Goal: Task Accomplishment & Management: Complete application form

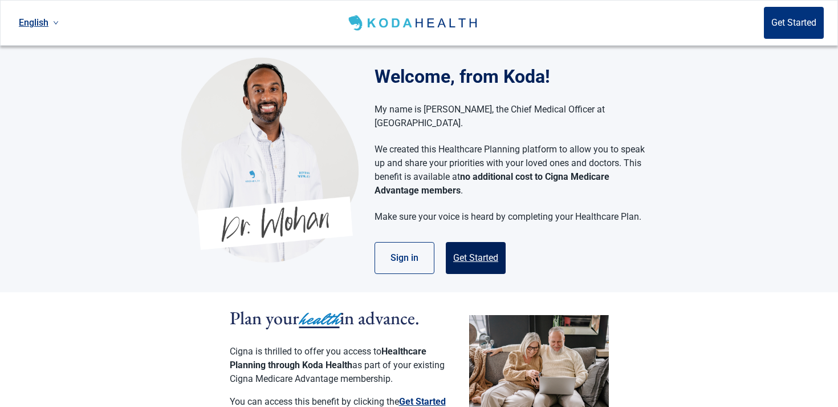
click at [494, 255] on button "Get Started" at bounding box center [476, 258] width 60 height 32
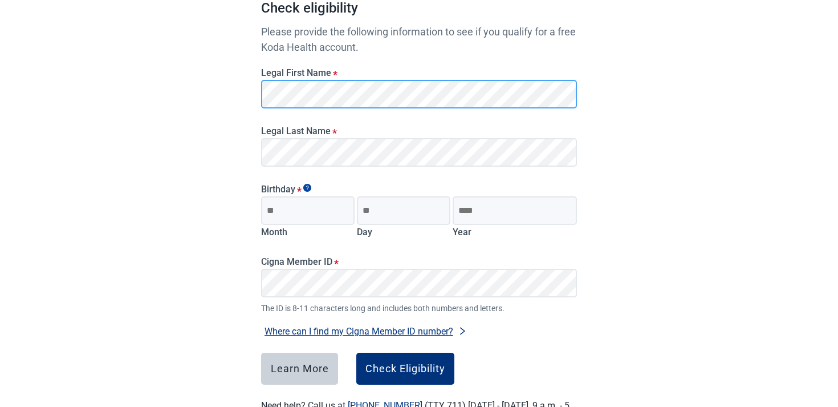
scroll to position [106, 0]
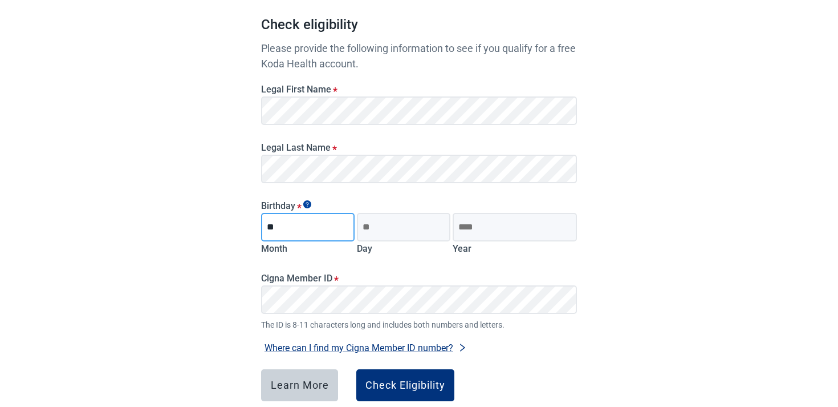
type input "*"
type input "**"
type input "****"
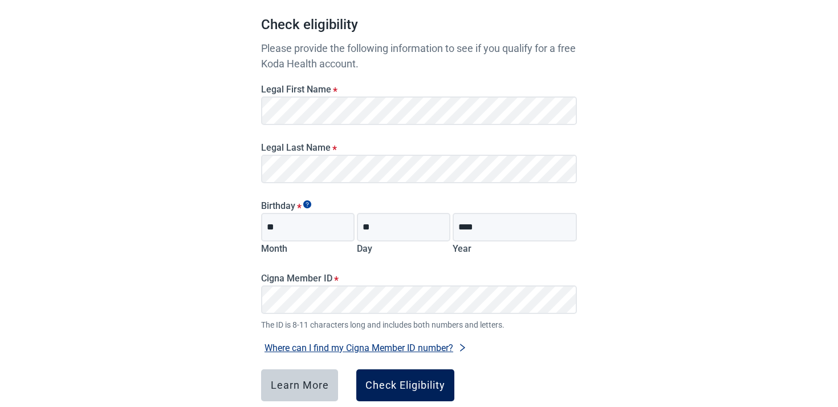
click at [407, 389] on div "Check Eligibility" at bounding box center [406, 384] width 80 height 11
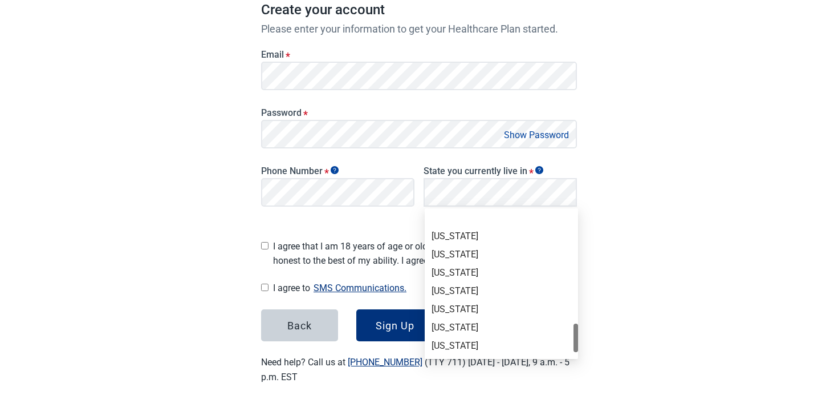
scroll to position [758, 0]
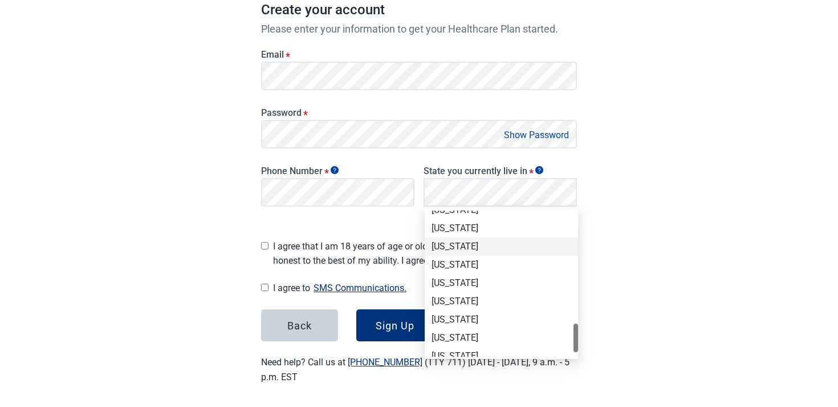
click at [453, 248] on div "[US_STATE]" at bounding box center [502, 246] width 140 height 13
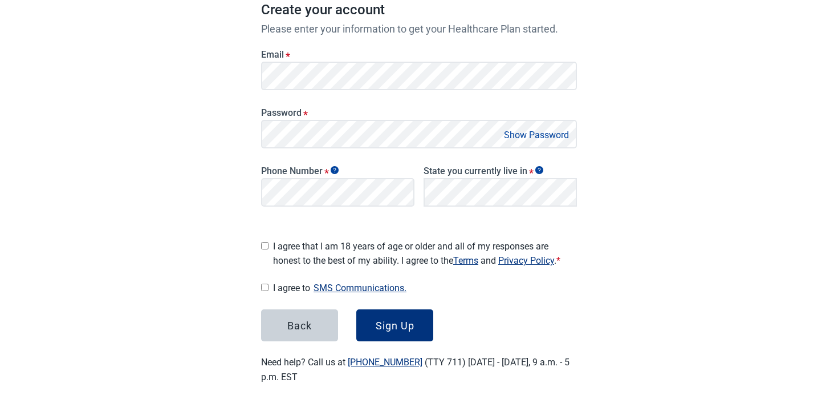
click at [313, 242] on span "I agree that I am 18 years of age or older and all of my responses are honest t…" at bounding box center [425, 253] width 304 height 29
click at [293, 281] on span "I agree to SMS Communications." at bounding box center [425, 287] width 304 height 15
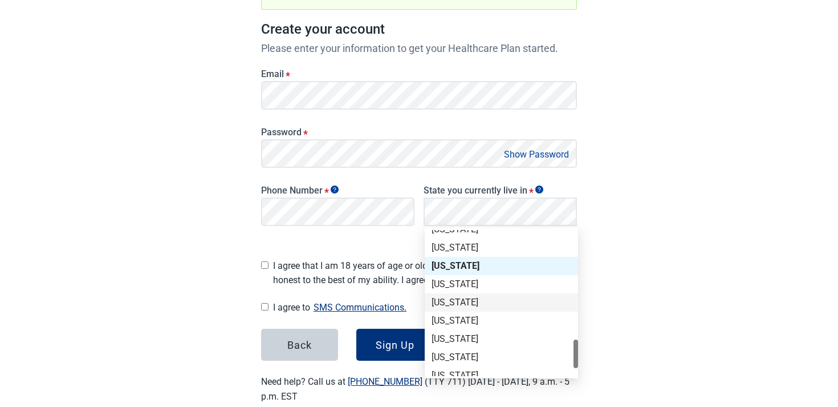
scroll to position [0, 0]
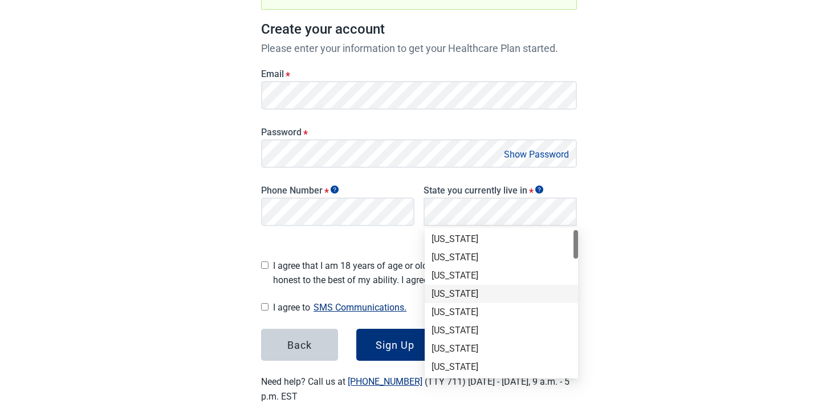
click at [490, 290] on div "[US_STATE]" at bounding box center [502, 293] width 140 height 13
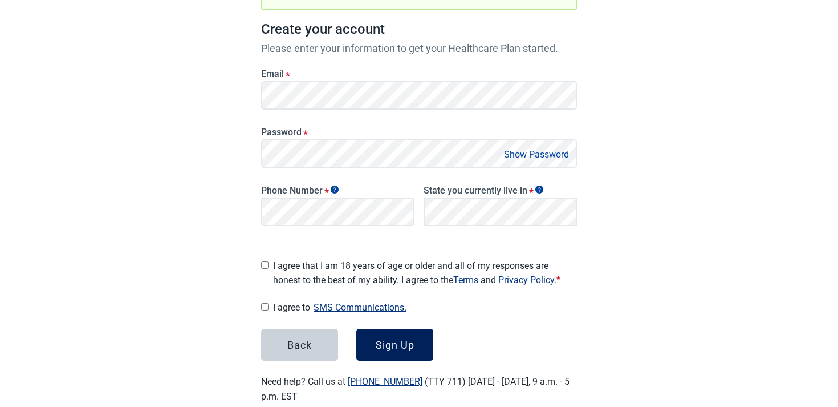
click at [411, 342] on div "Sign Up" at bounding box center [395, 344] width 39 height 11
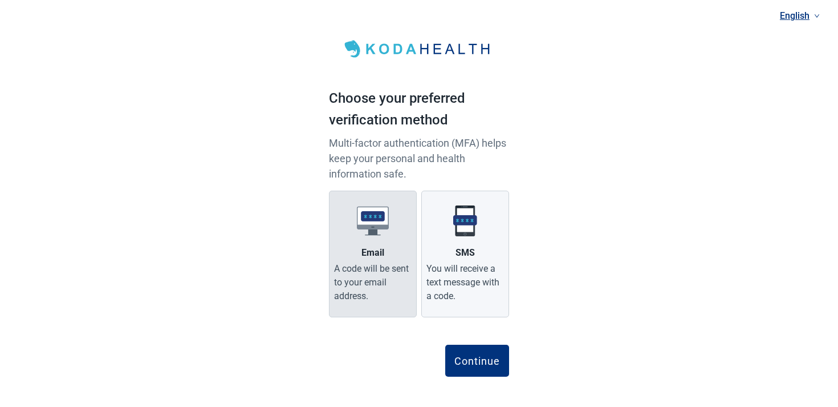
click at [396, 272] on div "A code will be sent to your email address." at bounding box center [373, 282] width 78 height 41
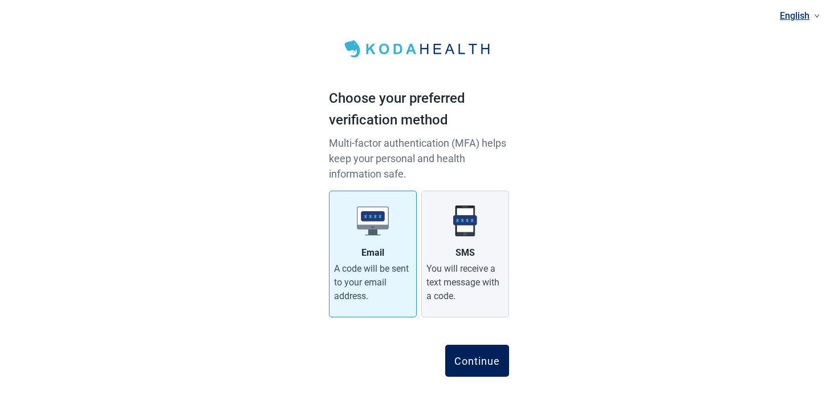
click at [491, 360] on div "Continue" at bounding box center [478, 360] width 46 height 11
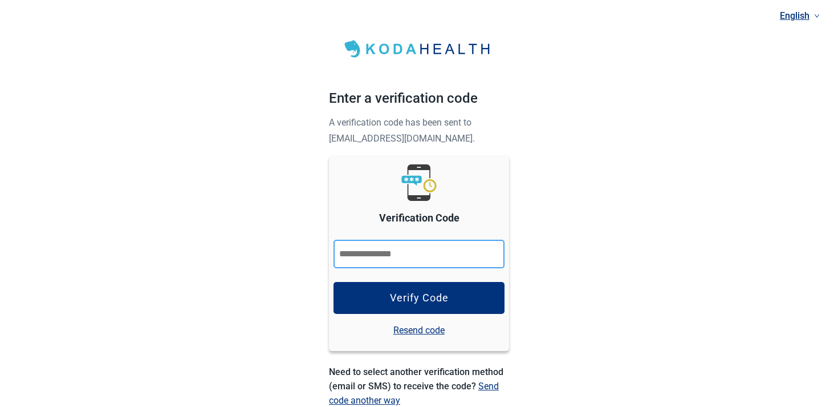
click at [420, 254] on input "Verification Code" at bounding box center [419, 254] width 171 height 29
type input "******"
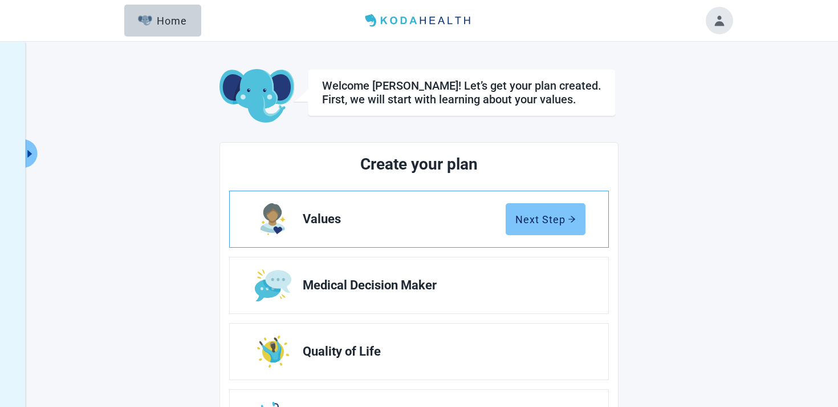
click at [541, 224] on div "Next Step" at bounding box center [546, 218] width 60 height 11
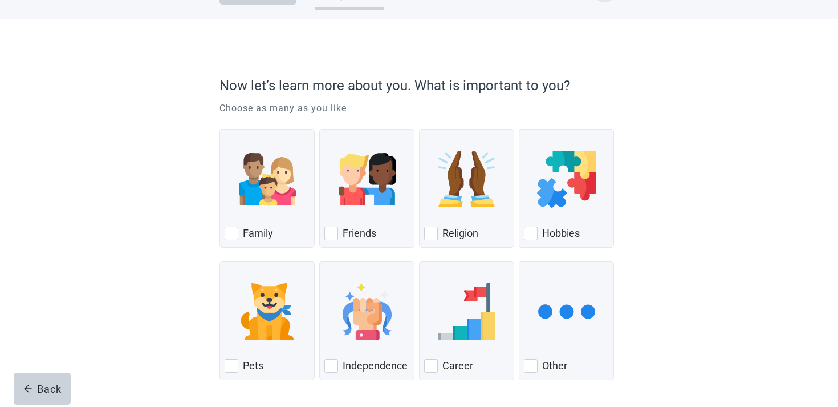
scroll to position [84, 0]
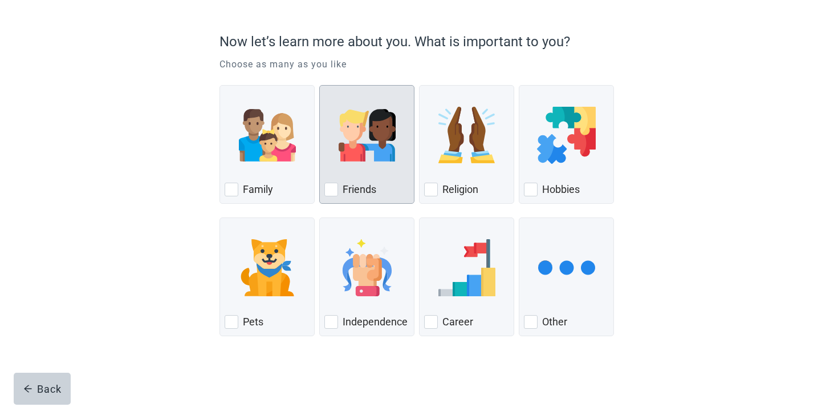
click at [368, 124] on img "Friends, checkbox, not checked" at bounding box center [367, 135] width 57 height 57
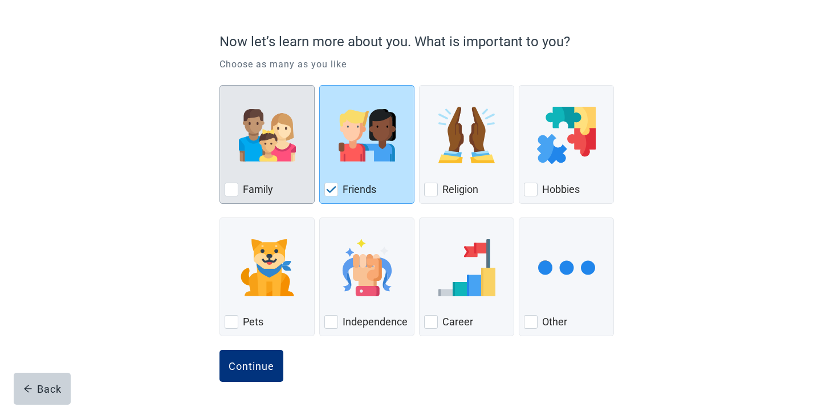
click at [245, 122] on img "Family, checkbox, not checked" at bounding box center [267, 135] width 57 height 57
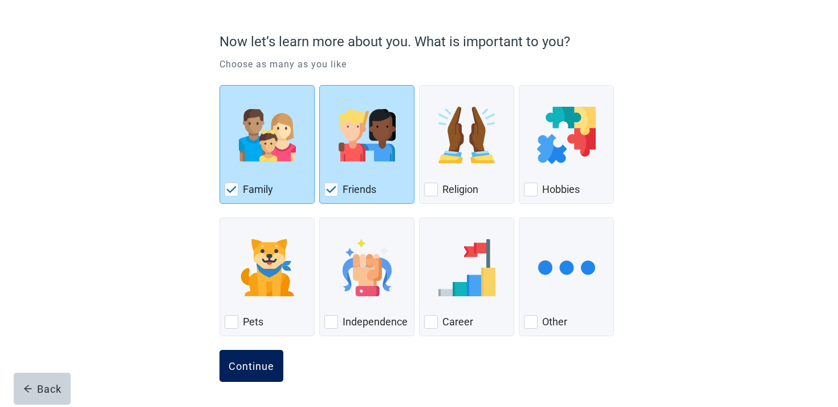
click at [263, 376] on button "Continue" at bounding box center [252, 366] width 64 height 32
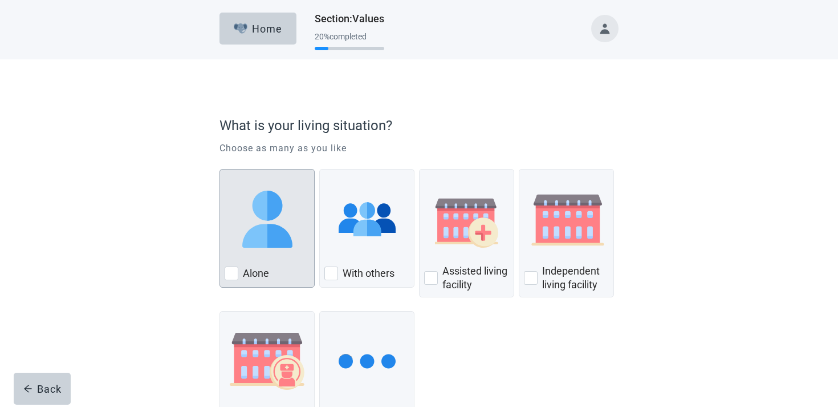
click at [269, 263] on div "Alone, checkbox, not checked" at bounding box center [267, 219] width 85 height 90
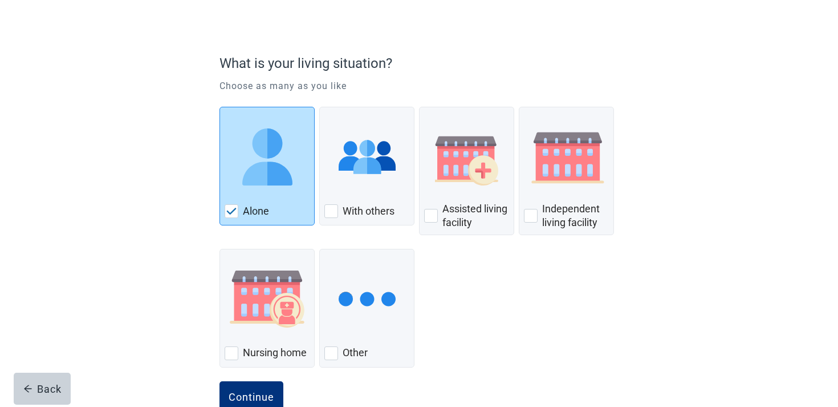
scroll to position [93, 0]
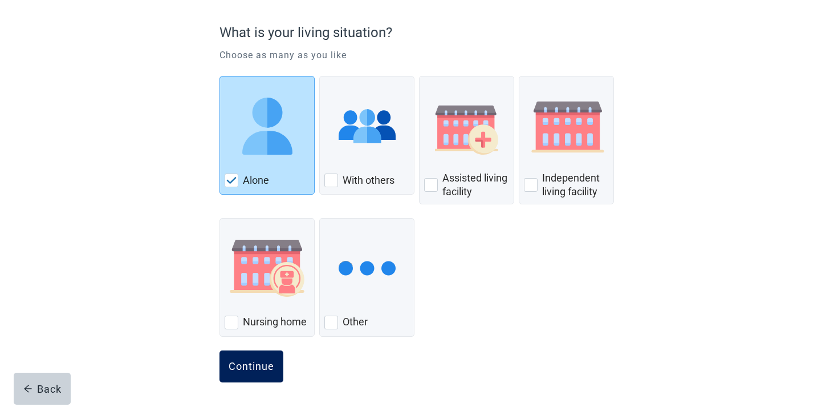
click at [236, 362] on div "Continue" at bounding box center [252, 365] width 46 height 11
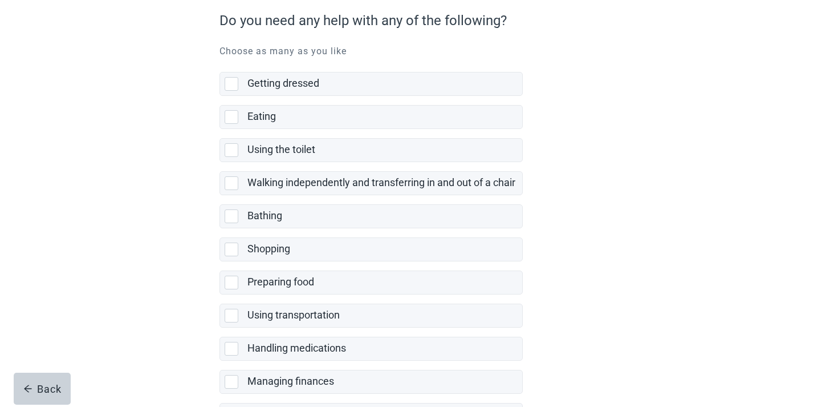
scroll to position [177, 0]
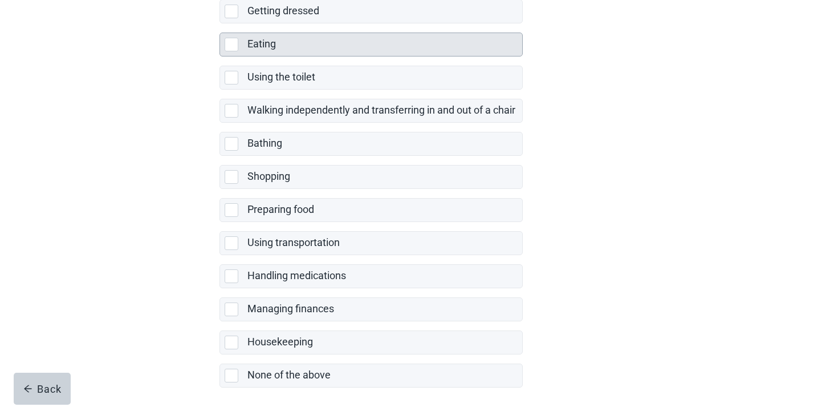
click at [316, 48] on div "Eating" at bounding box center [382, 44] width 268 height 14
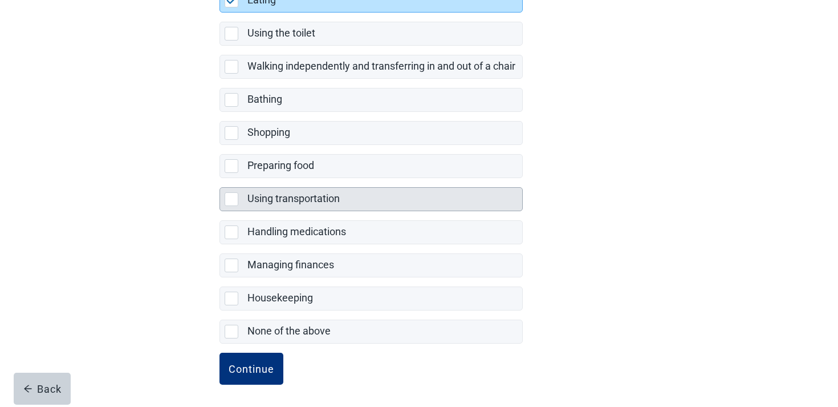
scroll to position [224, 0]
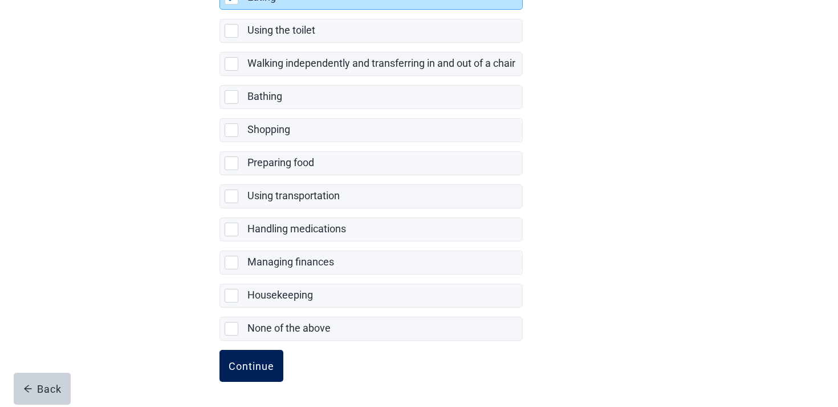
click at [262, 356] on button "Continue" at bounding box center [252, 366] width 64 height 32
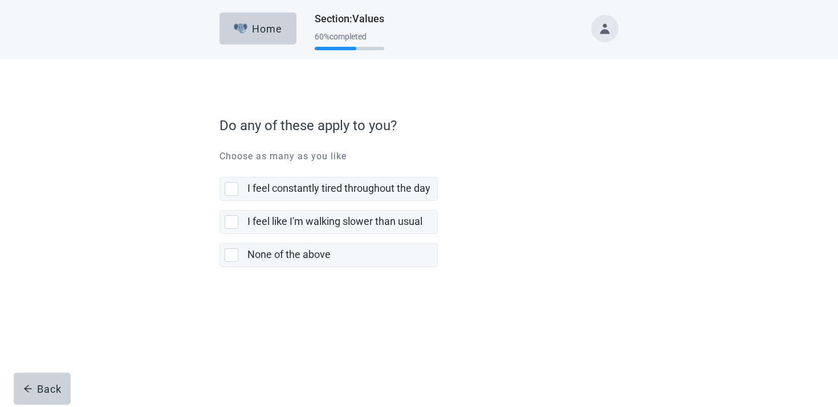
click at [332, 204] on label "I feel like I'm walking slower than usual" at bounding box center [329, 217] width 218 height 33
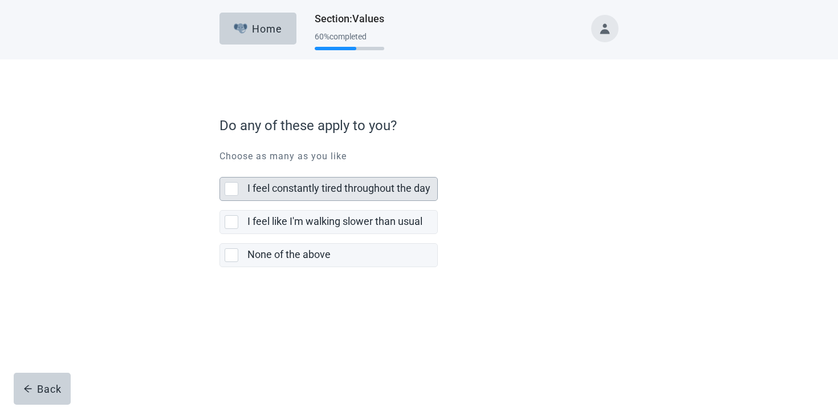
click at [331, 193] on label "I feel constantly tired throughout the day" at bounding box center [339, 188] width 183 height 12
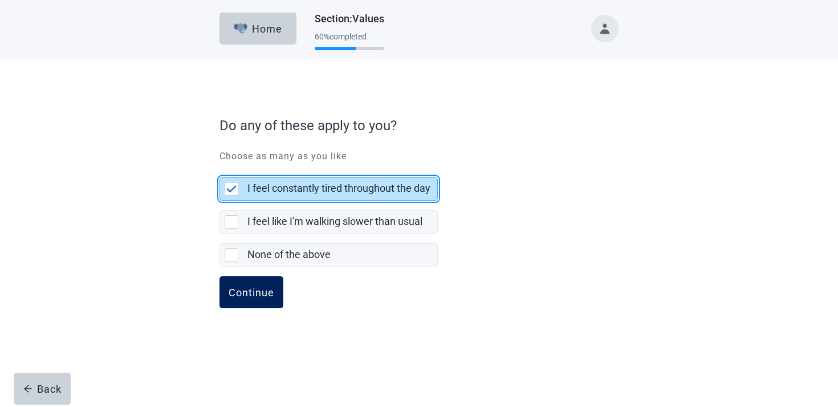
click at [258, 290] on div "Continue" at bounding box center [252, 291] width 46 height 11
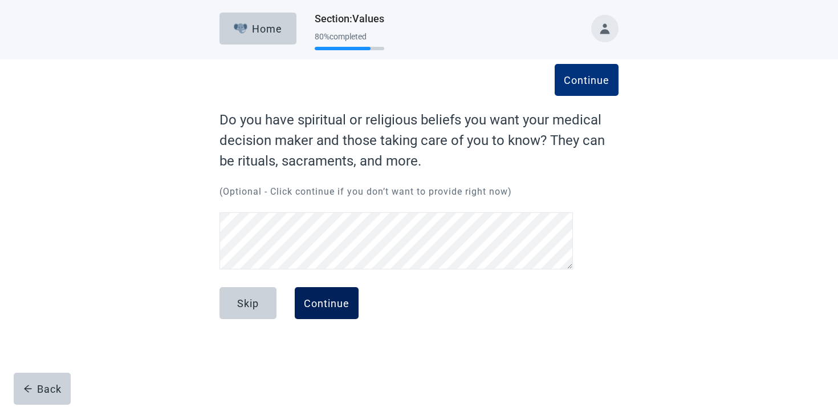
click at [326, 308] on div "Continue" at bounding box center [327, 302] width 46 height 11
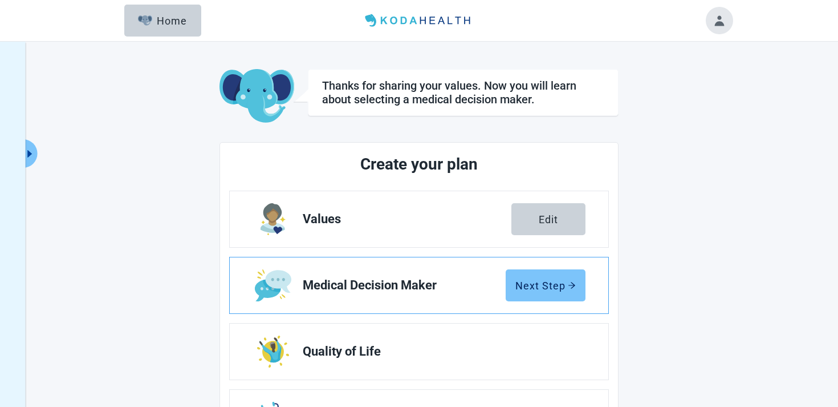
click at [528, 278] on button "Next Step" at bounding box center [546, 285] width 80 height 32
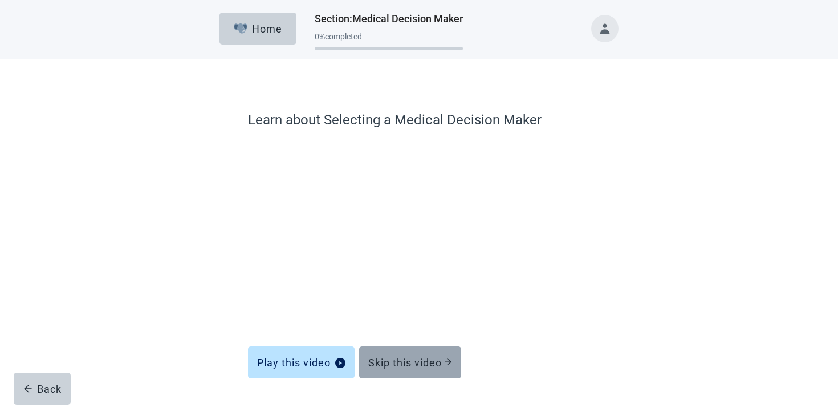
click at [425, 350] on button "Skip this video" at bounding box center [410, 362] width 102 height 32
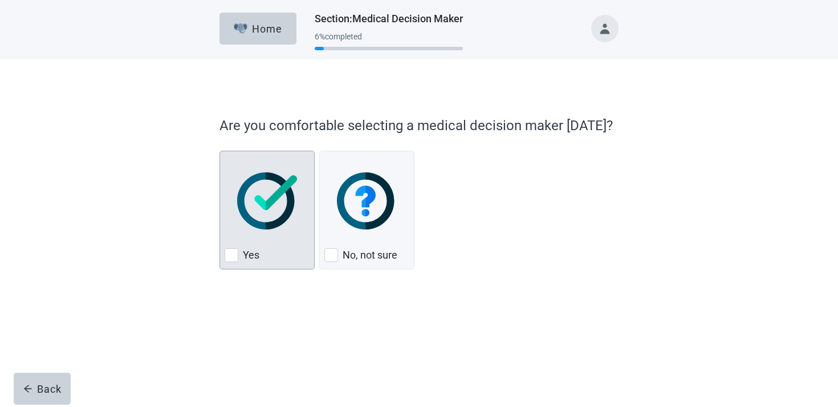
click at [271, 216] on img "Yes, checkbox, not checked" at bounding box center [267, 200] width 60 height 57
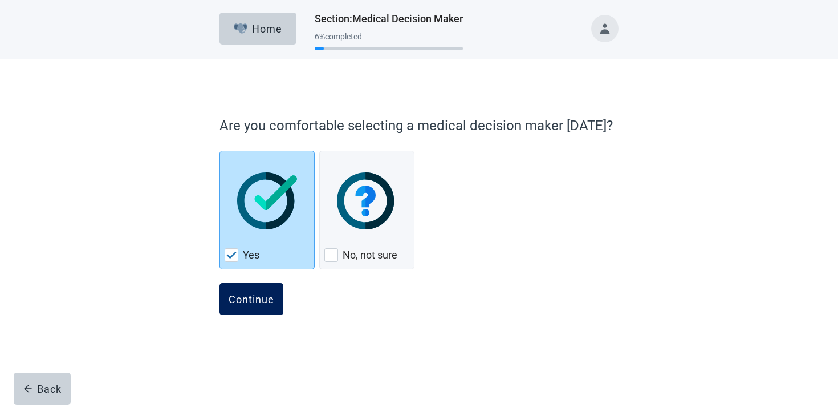
click at [257, 291] on button "Continue" at bounding box center [252, 299] width 64 height 32
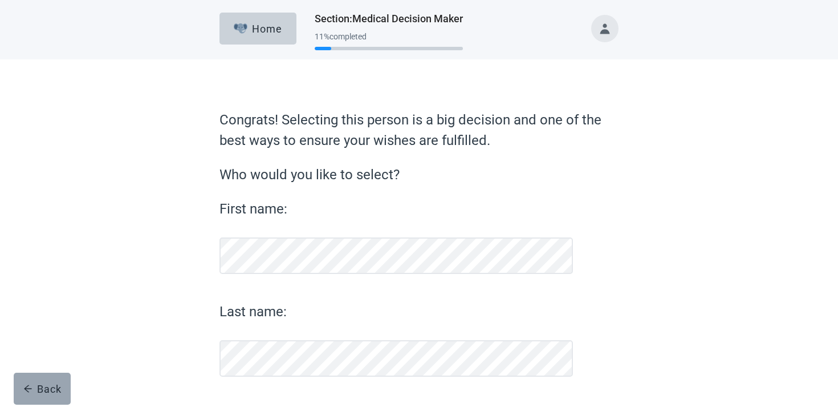
click at [42, 391] on div "Back" at bounding box center [42, 388] width 38 height 11
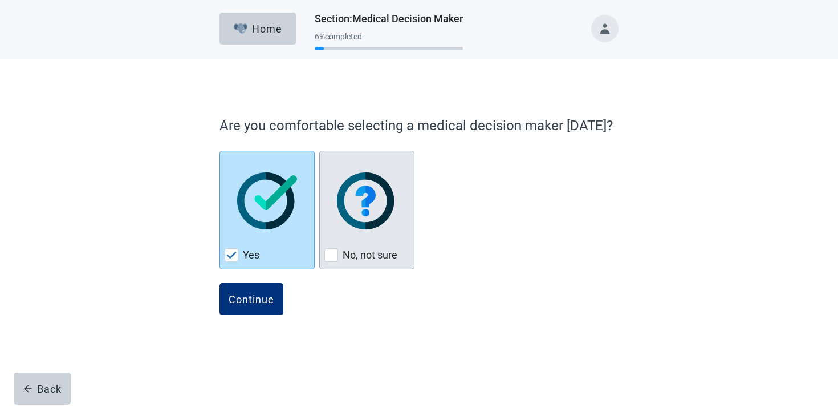
click at [376, 252] on label "No, not sure" at bounding box center [370, 255] width 55 height 14
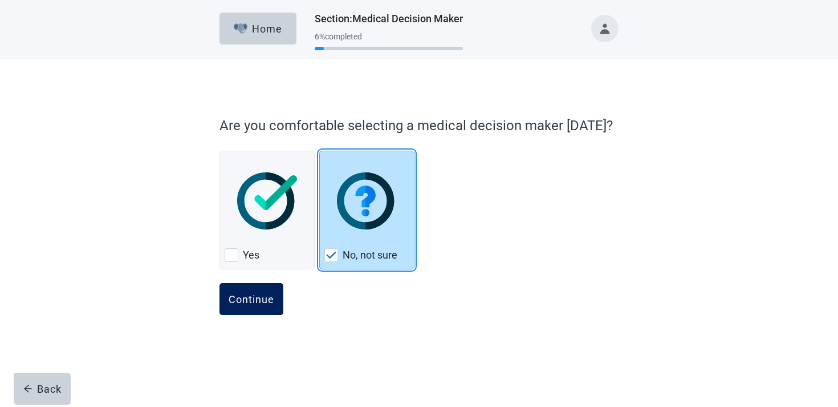
click at [252, 302] on div "Continue" at bounding box center [252, 298] width 46 height 11
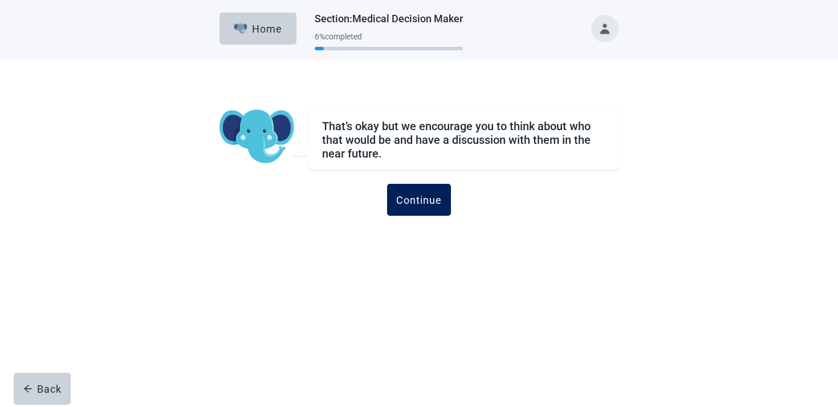
click at [408, 195] on div "Continue" at bounding box center [419, 199] width 46 height 11
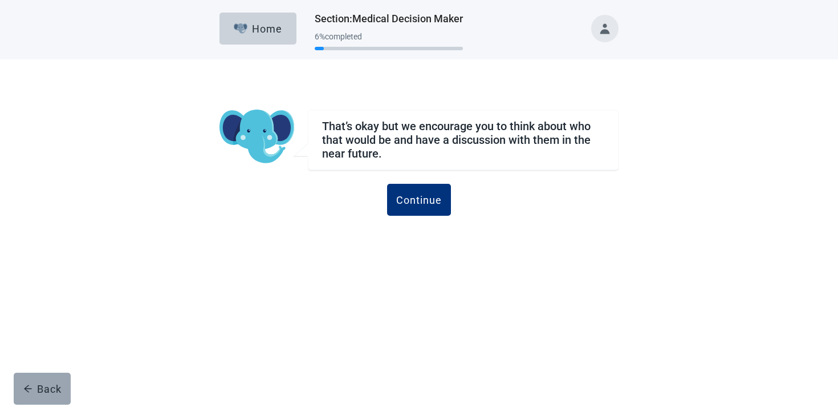
click at [54, 375] on button "Back" at bounding box center [42, 388] width 57 height 32
click at [52, 383] on div "Back" at bounding box center [42, 388] width 38 height 11
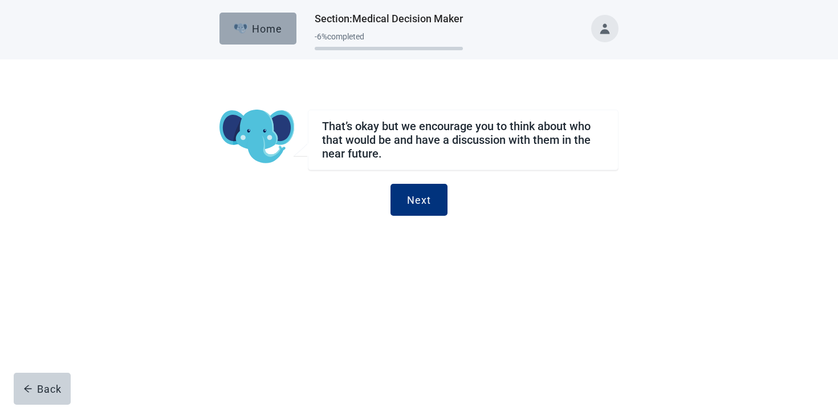
click at [257, 30] on div "Home" at bounding box center [258, 28] width 49 height 11
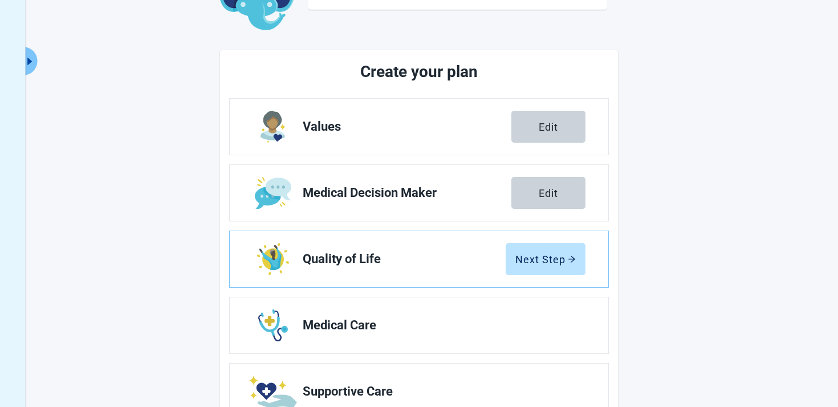
scroll to position [200, 0]
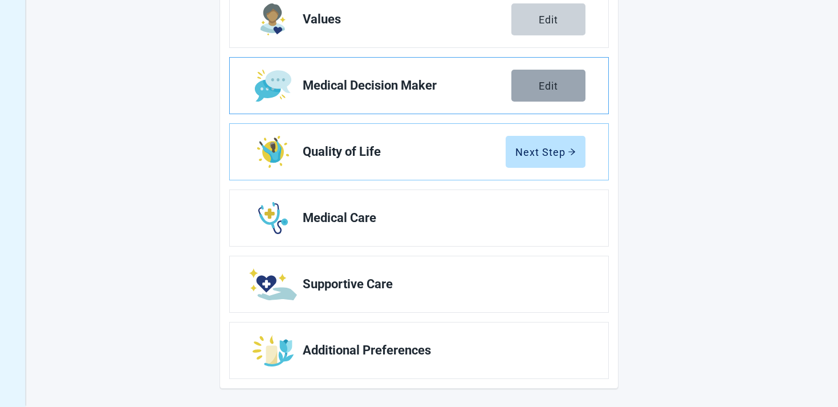
click at [546, 95] on button "Edit" at bounding box center [549, 86] width 74 height 32
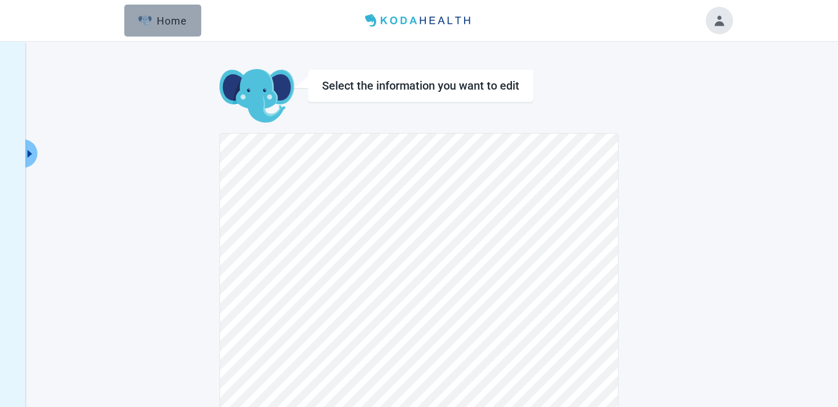
click at [164, 29] on button "Home" at bounding box center [162, 21] width 77 height 32
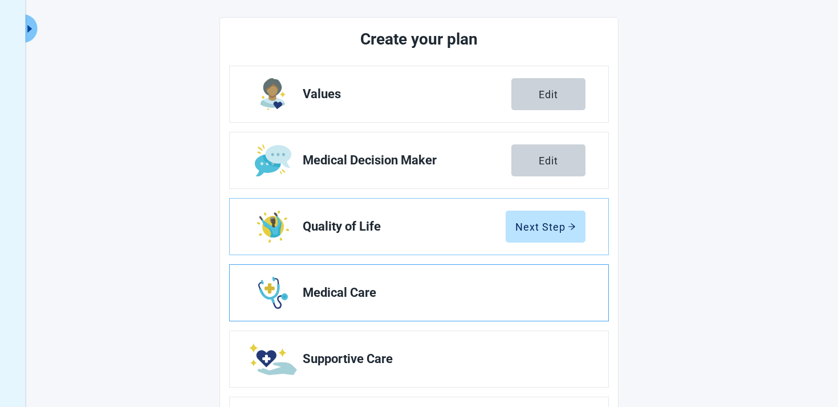
scroll to position [158, 0]
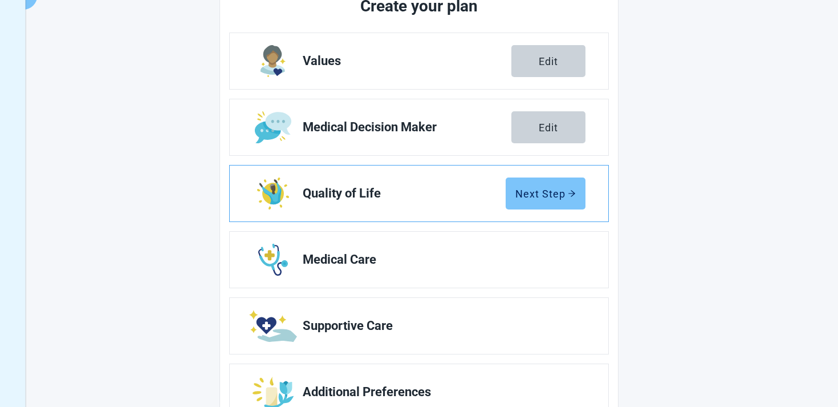
click at [567, 199] on button "Next Step" at bounding box center [546, 193] width 80 height 32
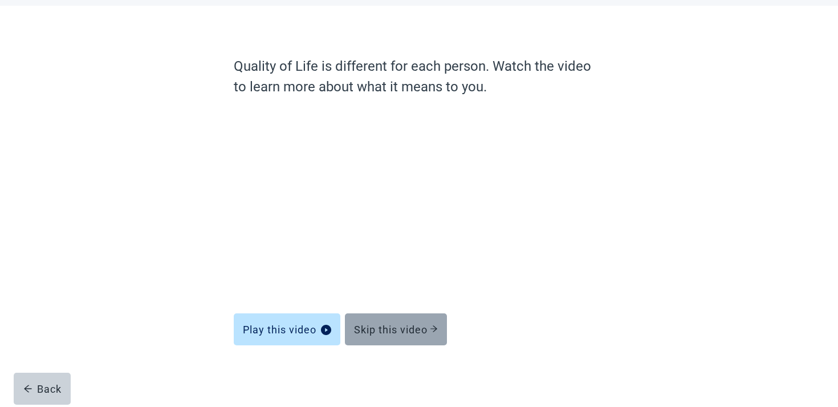
click at [407, 328] on div "Skip this video" at bounding box center [396, 328] width 84 height 11
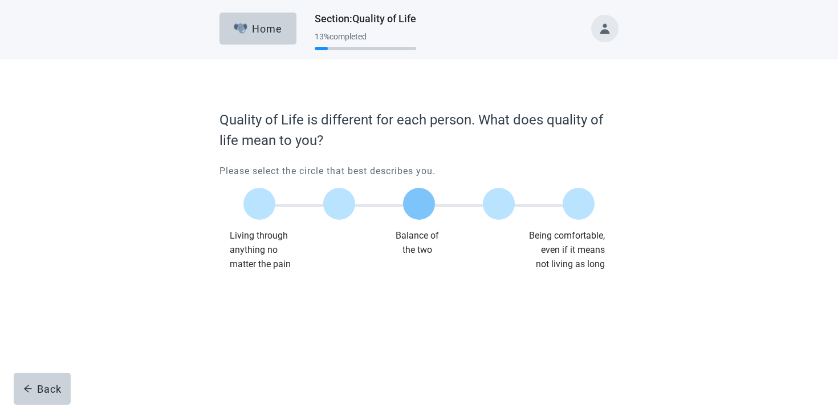
click at [411, 214] on label "Main content" at bounding box center [419, 204] width 32 height 32
click at [237, 290] on div "Continue" at bounding box center [252, 294] width 46 height 11
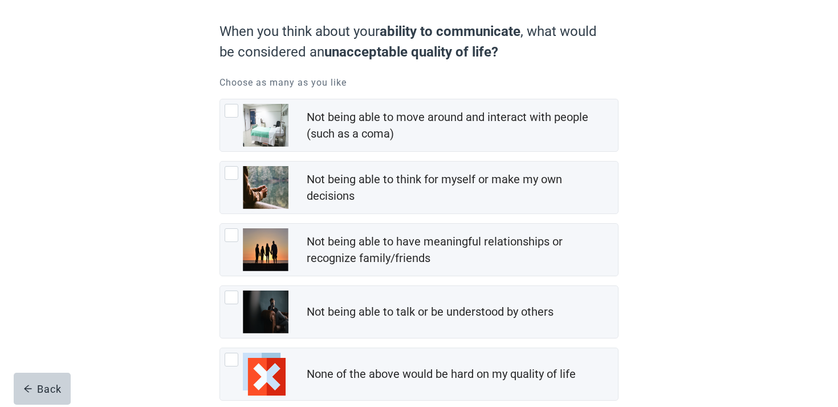
scroll to position [79, 0]
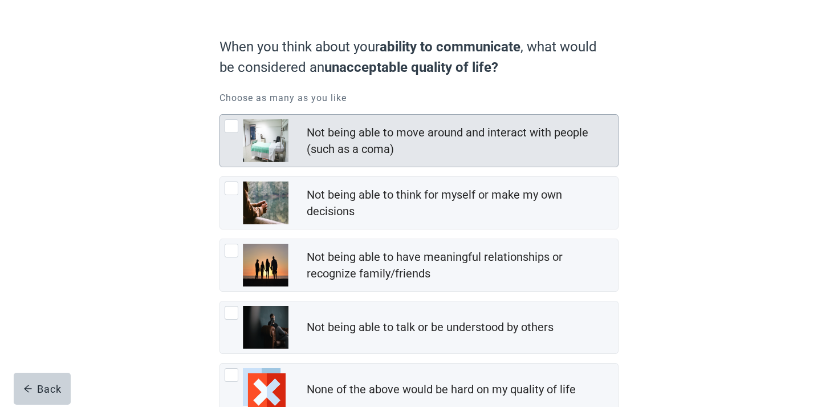
click at [378, 122] on div "Not being able to move around and interact with people (such as a coma)" at bounding box center [462, 141] width 311 height 38
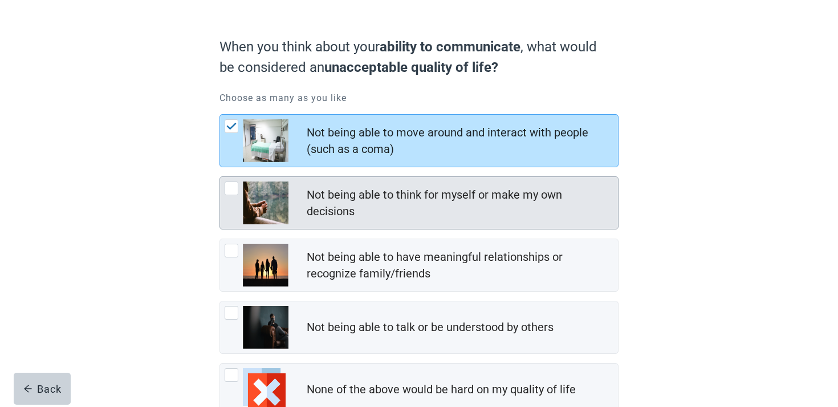
click at [379, 198] on div "Not being able to think for myself or make my own decisions" at bounding box center [459, 202] width 305 height 33
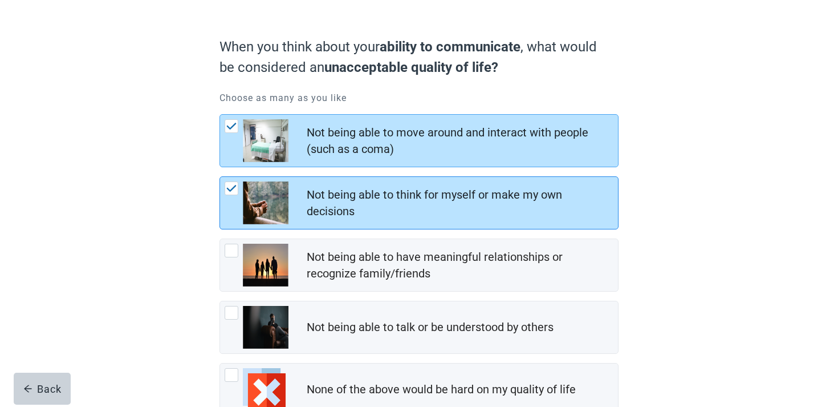
scroll to position [159, 0]
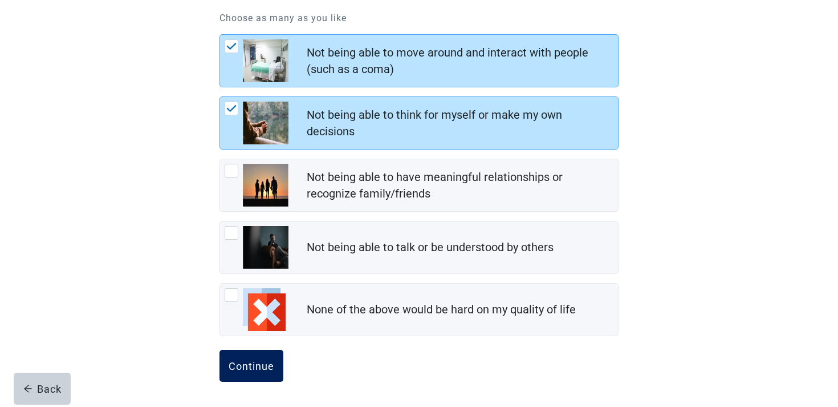
click at [263, 367] on div "Continue" at bounding box center [252, 365] width 46 height 11
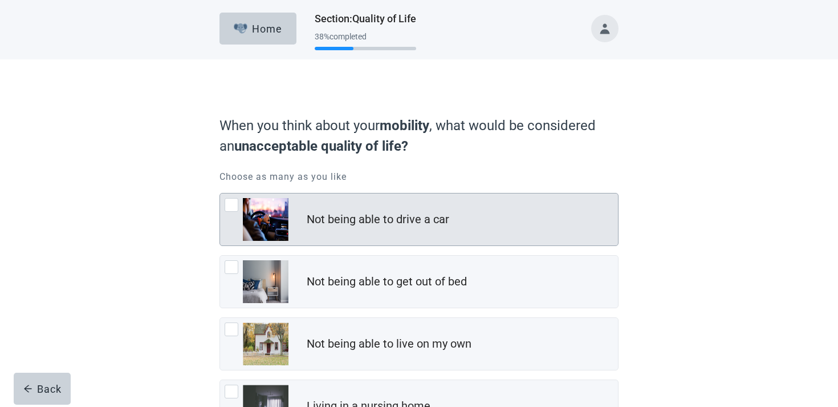
click at [319, 214] on div "Not being able to drive a car" at bounding box center [378, 219] width 143 height 17
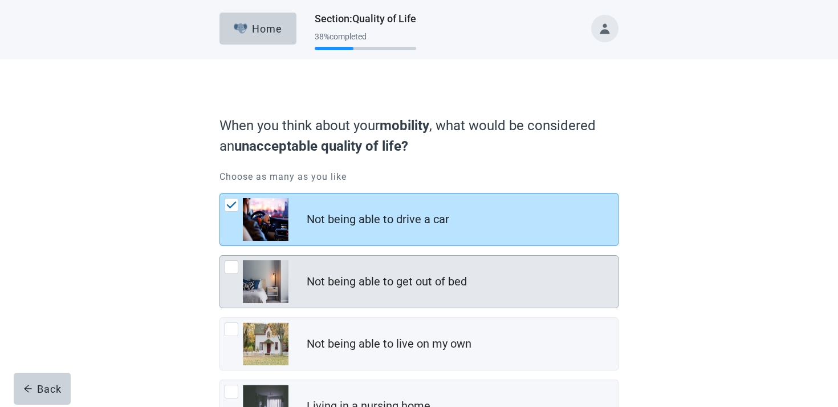
click at [311, 275] on div "Not being able to get out of bed" at bounding box center [387, 281] width 160 height 17
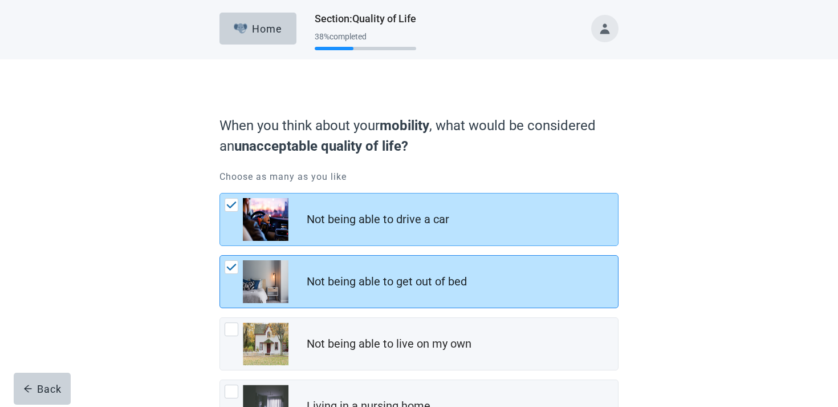
scroll to position [159, 0]
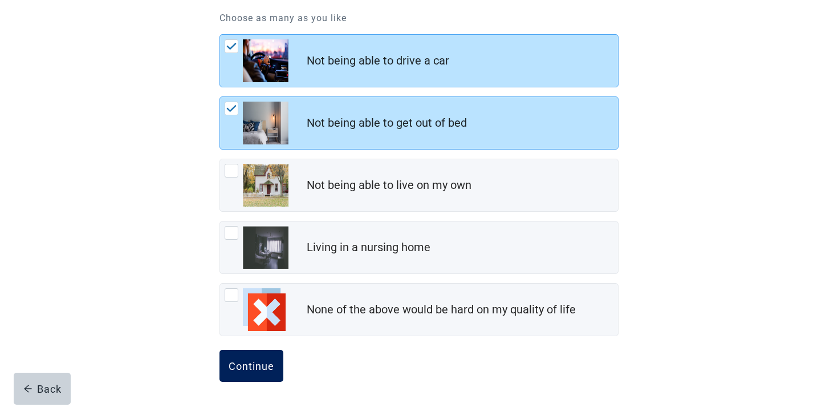
click at [267, 364] on div "Continue" at bounding box center [252, 365] width 46 height 11
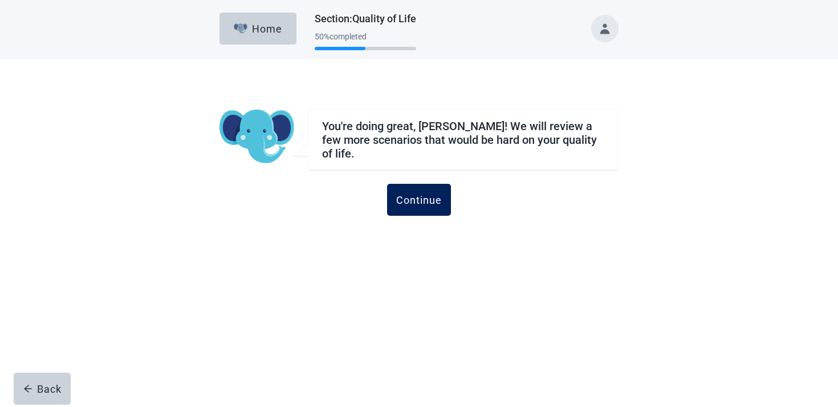
click at [432, 198] on div "Continue" at bounding box center [419, 199] width 46 height 11
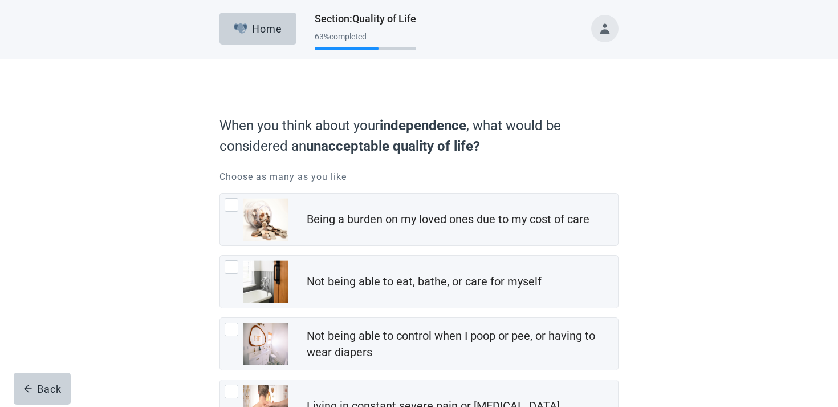
click at [432, 198] on div "Being a burden on my loved ones due to my cost of care" at bounding box center [419, 219] width 398 height 52
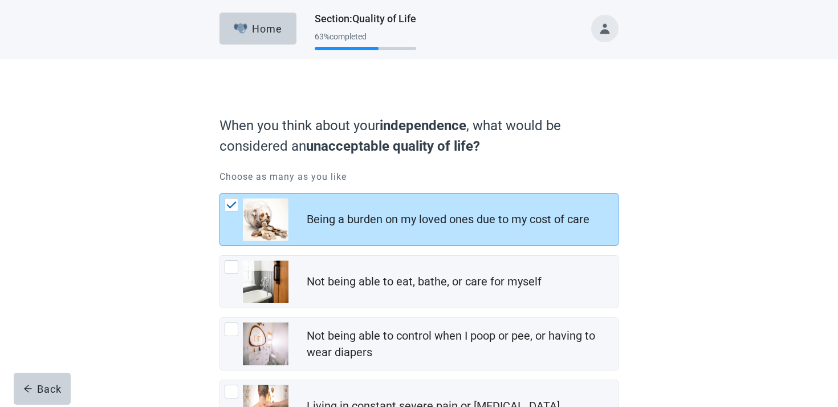
scroll to position [221, 0]
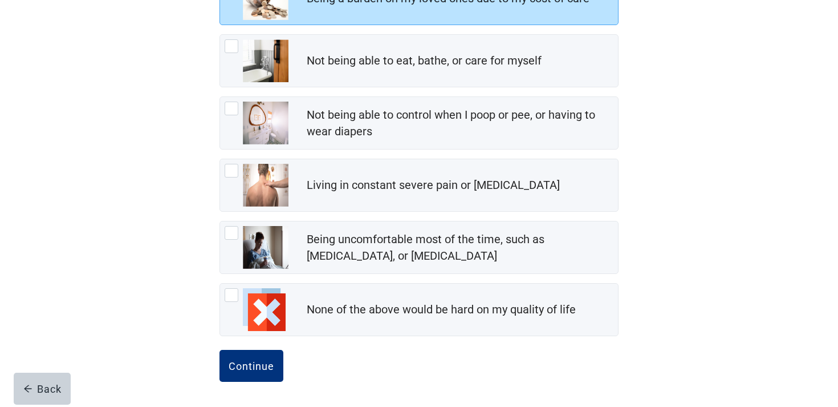
click at [283, 363] on div "Continue" at bounding box center [419, 378] width 399 height 57
click at [277, 362] on button "Continue" at bounding box center [252, 366] width 64 height 32
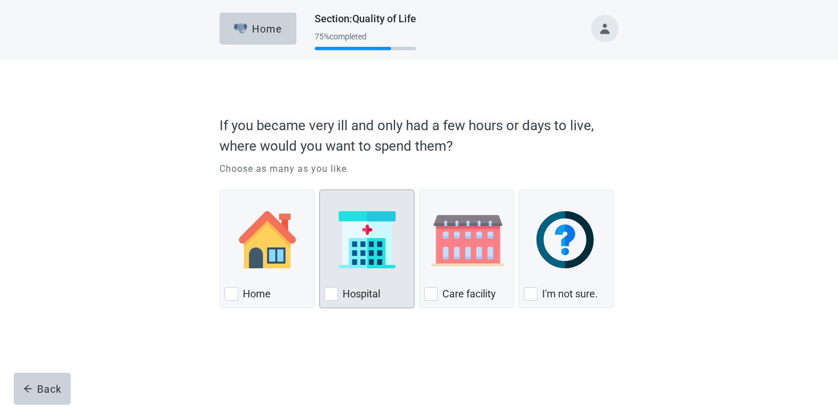
click at [370, 237] on img "Hospital, checkbox, not checked" at bounding box center [367, 239] width 57 height 57
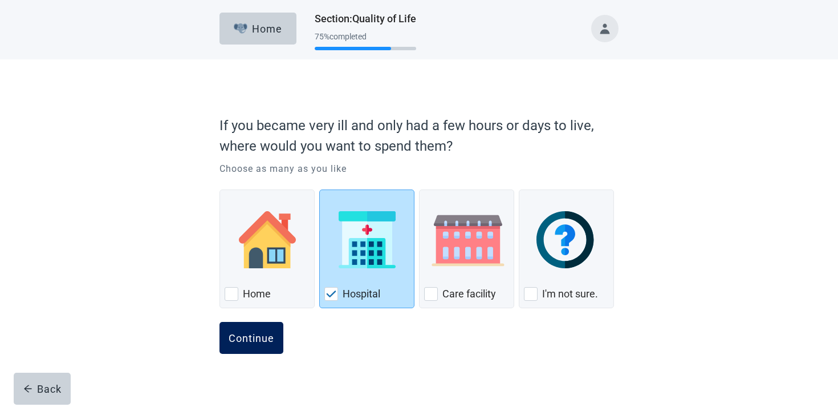
click at [242, 336] on div "Continue" at bounding box center [252, 337] width 46 height 11
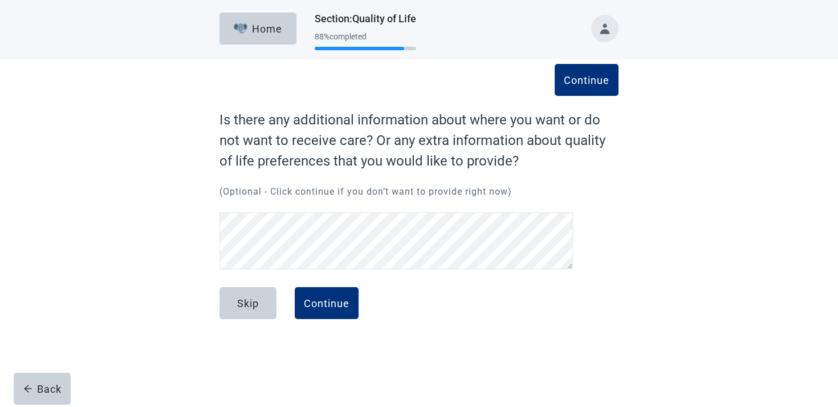
click at [329, 291] on button "Continue" at bounding box center [327, 303] width 64 height 32
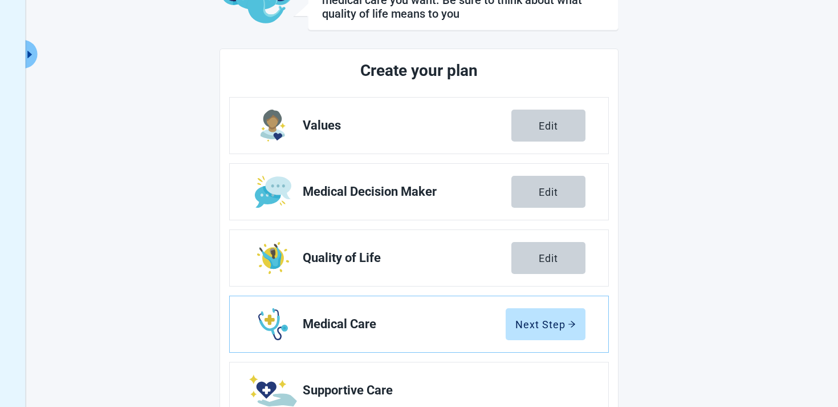
scroll to position [205, 0]
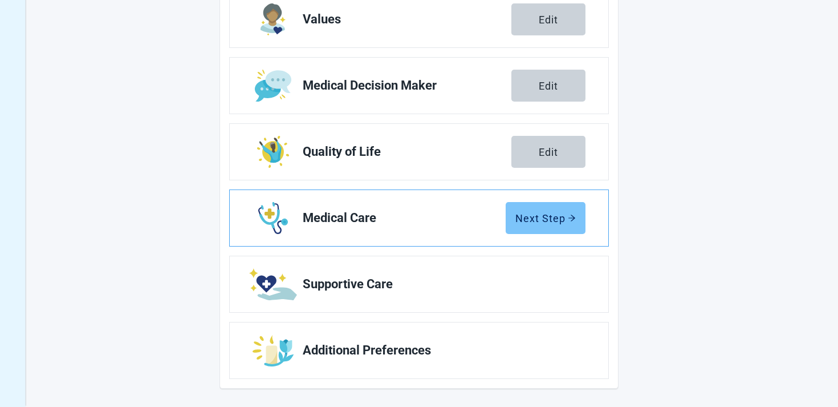
click at [551, 227] on button "Next Step" at bounding box center [546, 218] width 80 height 32
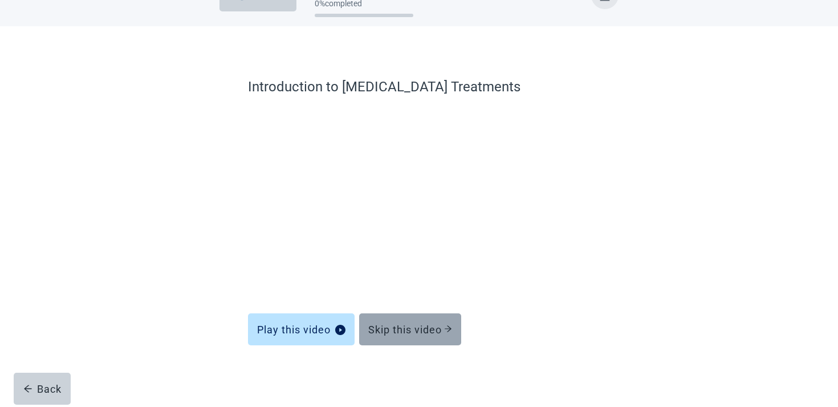
scroll to position [33, 0]
click at [456, 321] on button "Skip this video" at bounding box center [410, 329] width 102 height 32
click at [406, 335] on div "Skip this video" at bounding box center [410, 328] width 84 height 11
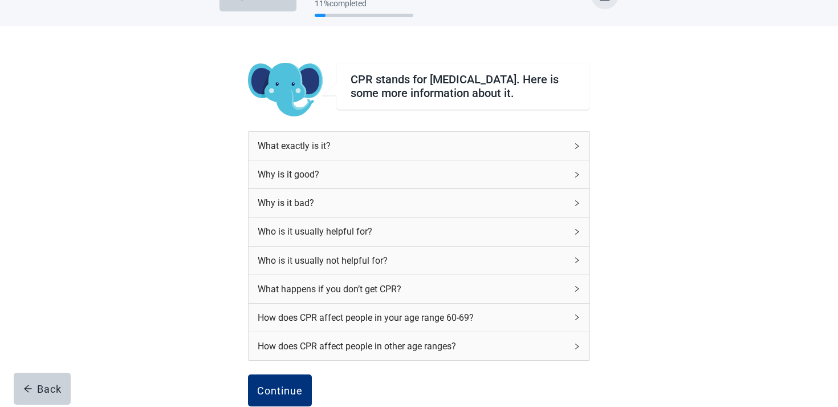
click at [289, 379] on div "Main content" at bounding box center [281, 390] width 58 height 29
click at [288, 387] on button "Continue" at bounding box center [280, 390] width 64 height 32
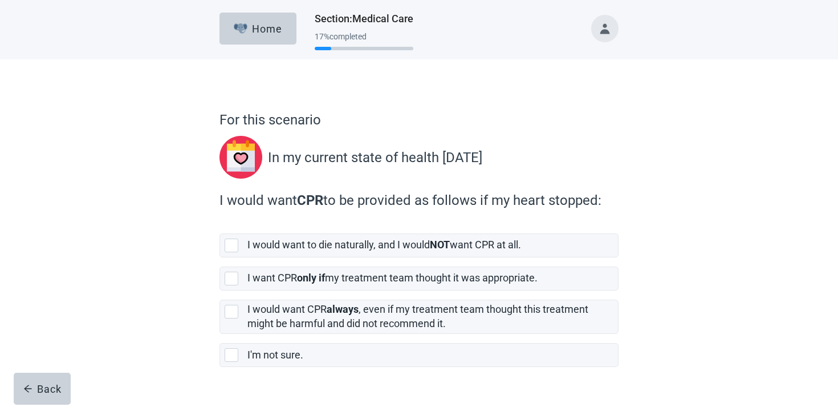
scroll to position [26, 0]
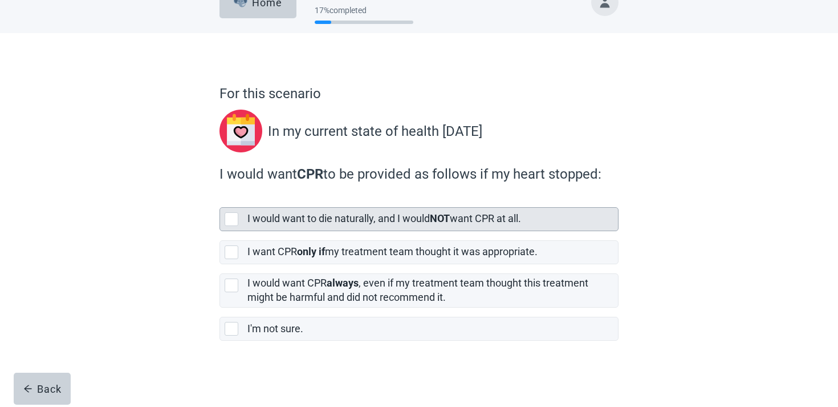
click at [314, 217] on label "I would want to die naturally, and I would NOT want CPR at all." at bounding box center [385, 218] width 274 height 12
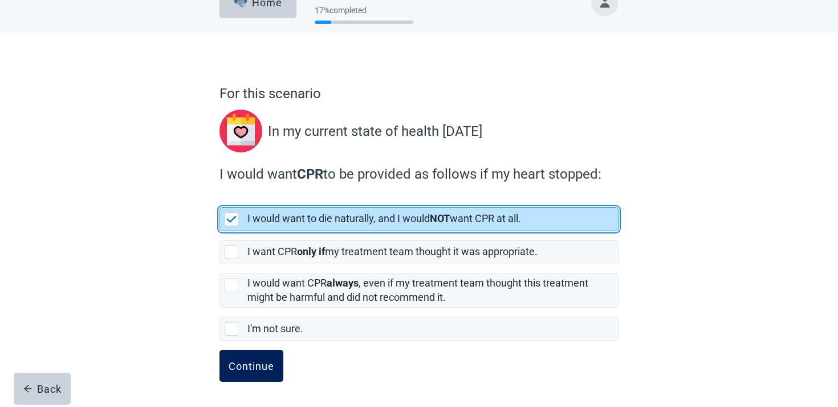
click at [257, 368] on div "Continue" at bounding box center [252, 365] width 46 height 11
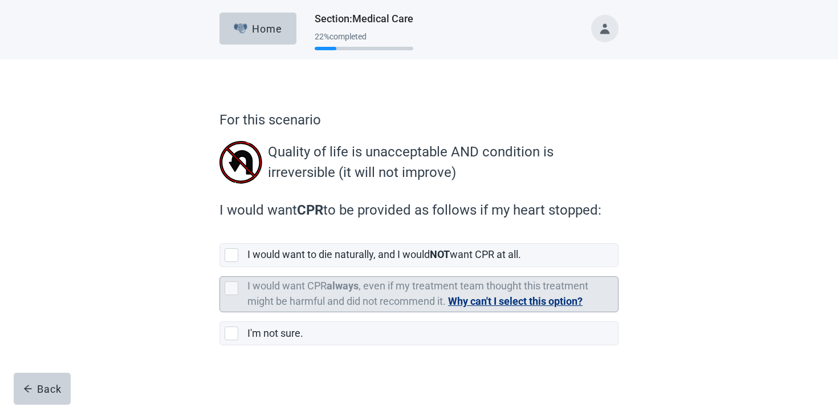
click at [305, 279] on label "I would want CPR always , even if my treatment team thought this treatment migh…" at bounding box center [418, 292] width 341 height 27
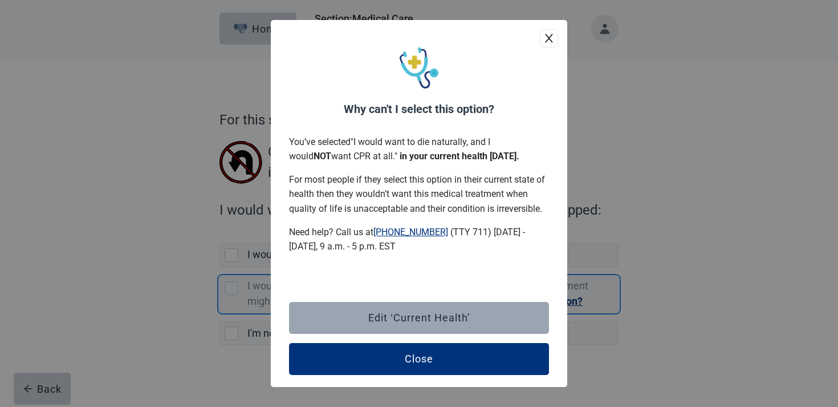
click at [404, 325] on button "Edit ‘Current Health’" at bounding box center [419, 318] width 260 height 32
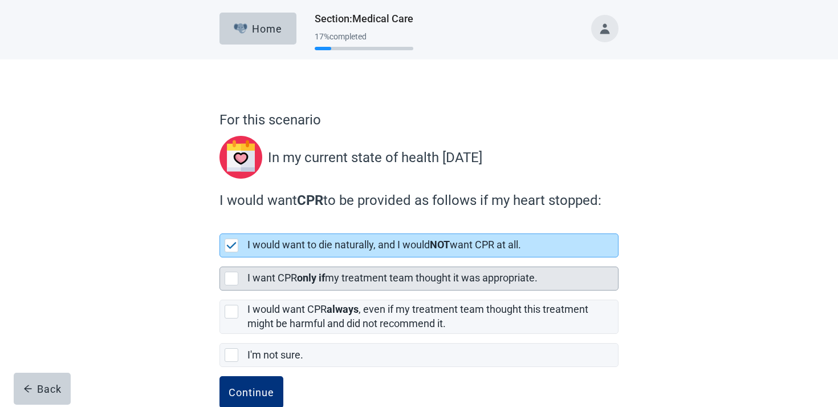
click at [348, 271] on label "I want CPR only if my treatment team thought it was appropriate." at bounding box center [393, 277] width 290 height 12
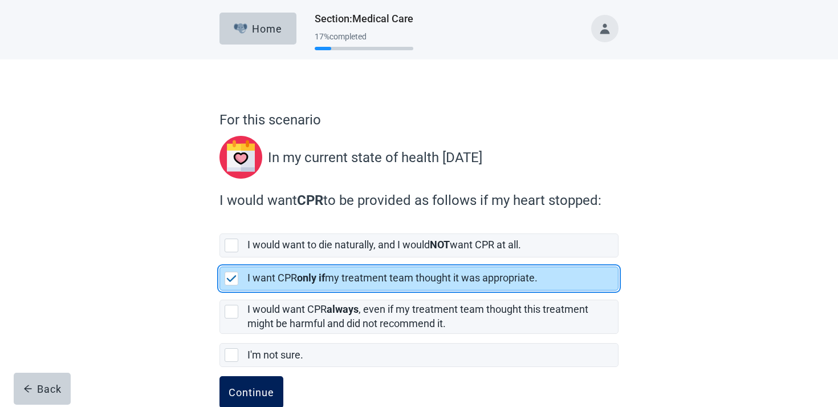
click at [265, 394] on div "Continue" at bounding box center [252, 391] width 46 height 11
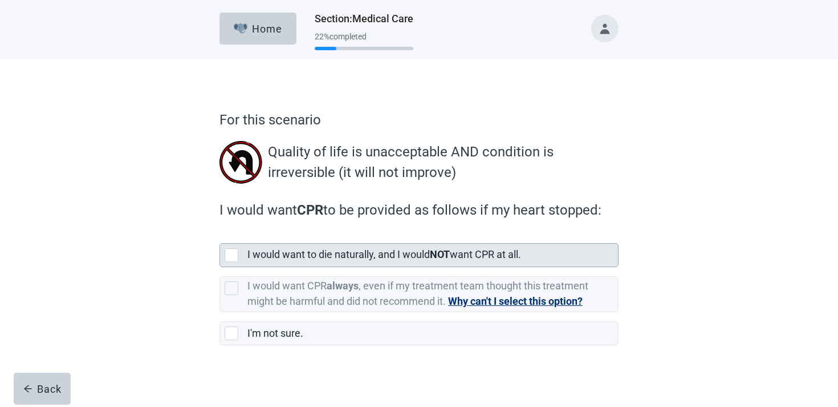
click at [323, 257] on label "I would want to die naturally, and I would NOT want CPR at all." at bounding box center [385, 254] width 274 height 12
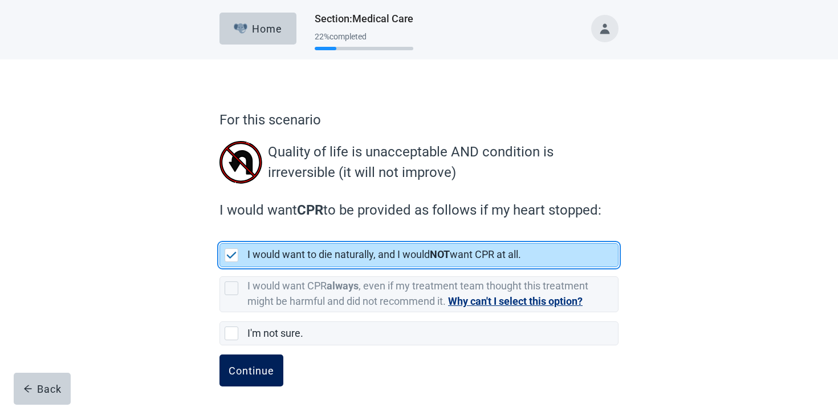
click at [266, 368] on div "Continue" at bounding box center [252, 369] width 46 height 11
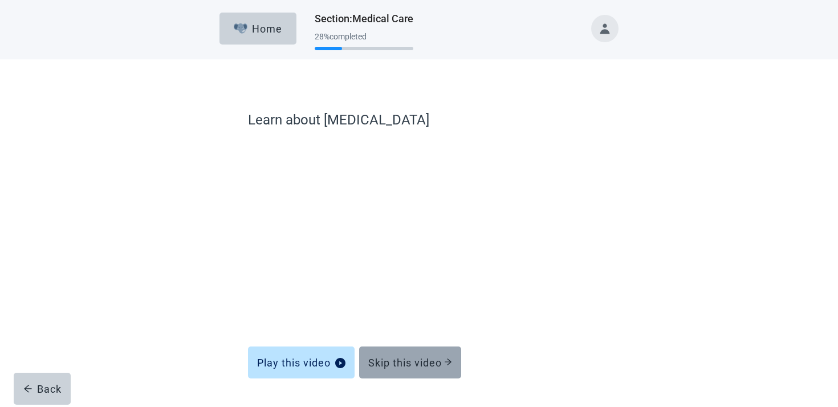
click at [390, 355] on button "Skip this video" at bounding box center [410, 362] width 102 height 32
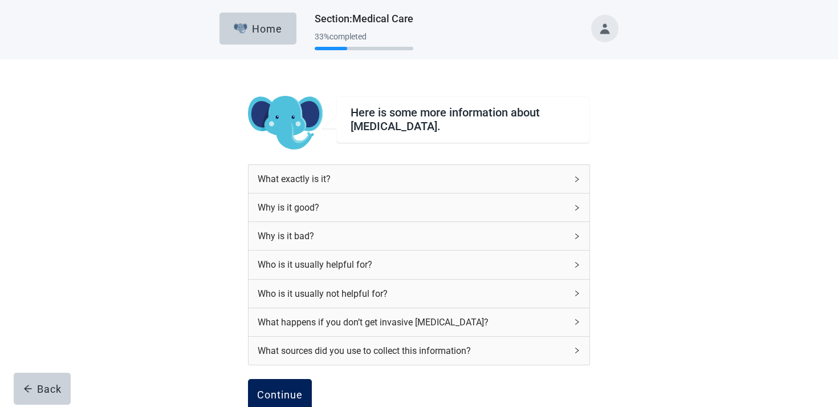
click at [307, 387] on button "Continue" at bounding box center [280, 395] width 64 height 32
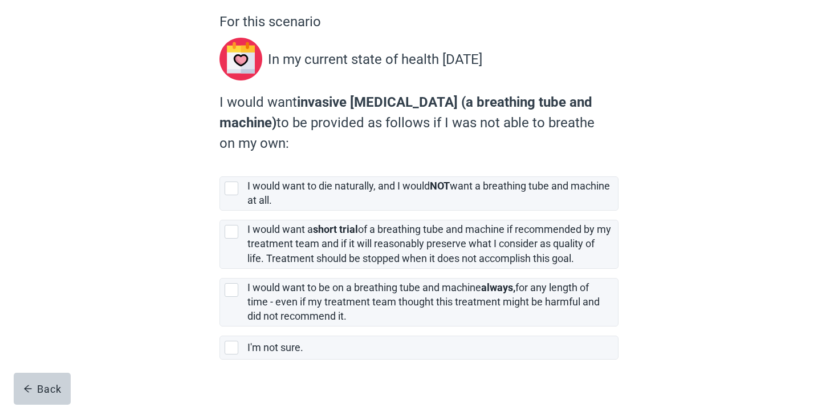
scroll to position [117, 0]
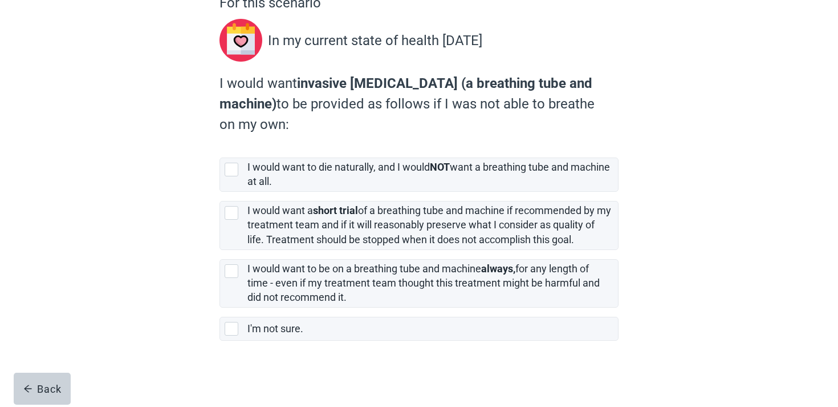
click at [383, 197] on label "I would want a short trial of a breathing tube and machine if recommended by my…" at bounding box center [419, 221] width 399 height 58
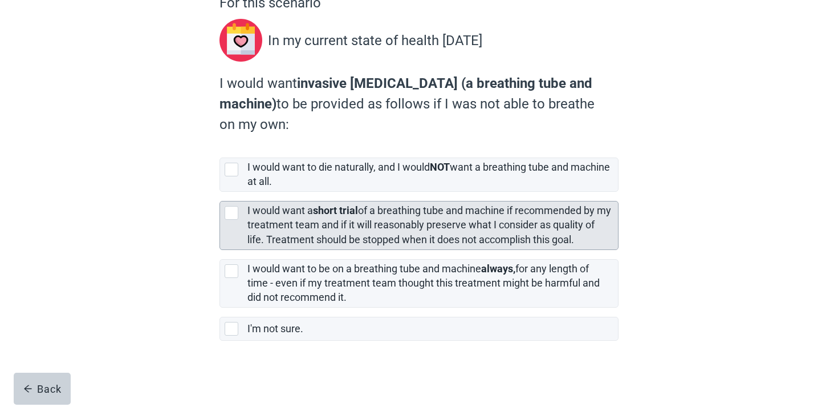
click at [378, 213] on label "I would want a short trial of a breathing tube and machine if recommended by my…" at bounding box center [430, 224] width 364 height 40
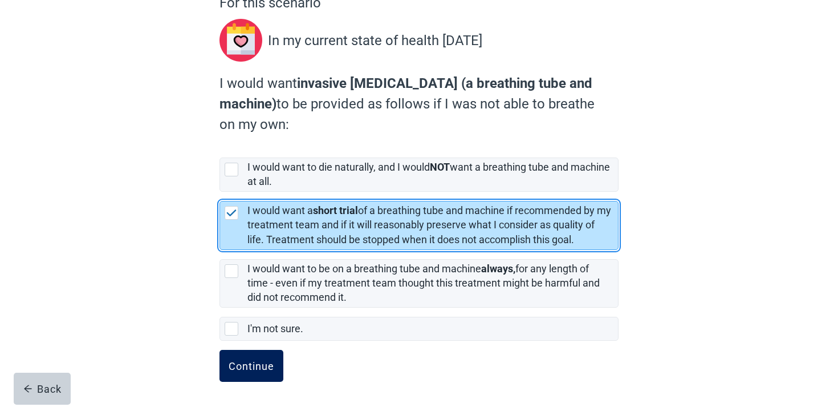
click at [281, 373] on button "Continue" at bounding box center [252, 366] width 64 height 32
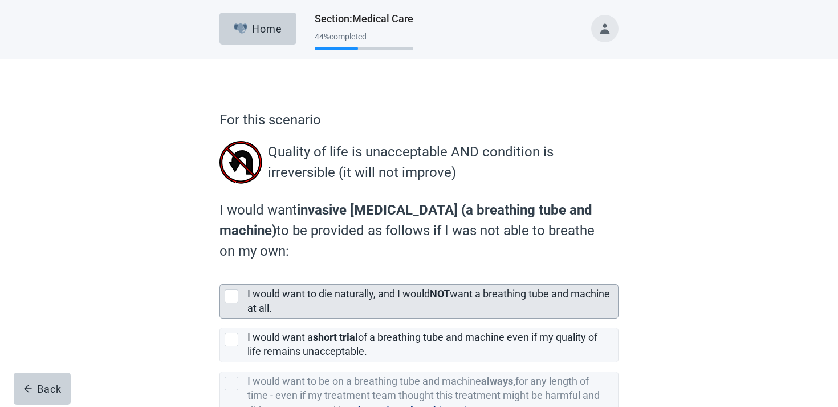
click at [319, 294] on label "I would want to die naturally, and I would NOT want a breathing tube and machin…" at bounding box center [429, 300] width 363 height 26
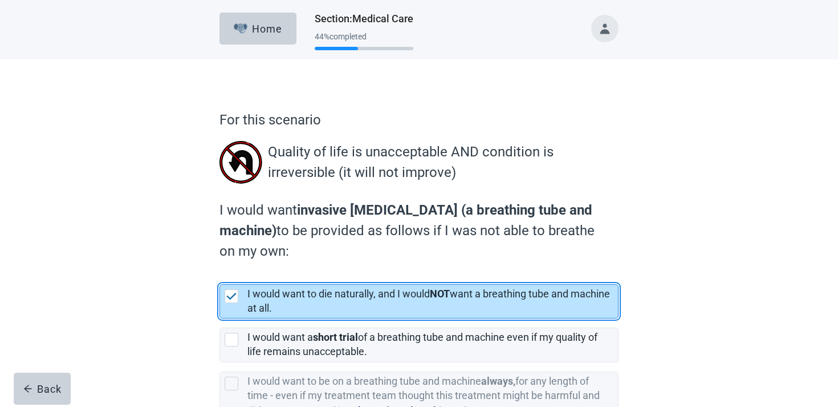
scroll to position [114, 0]
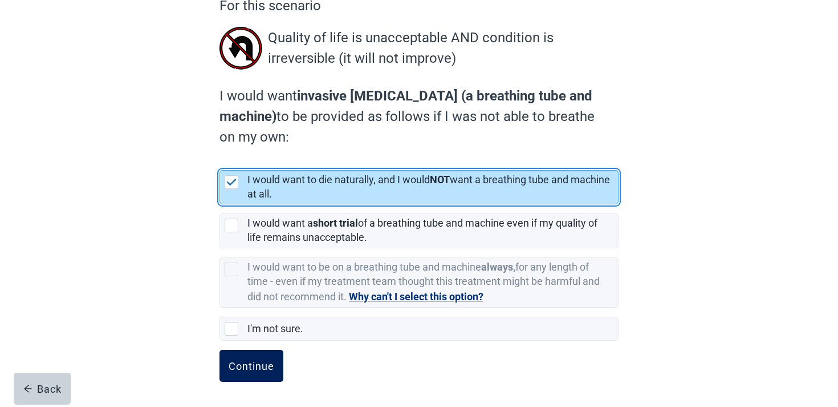
click at [230, 374] on button "Continue" at bounding box center [252, 366] width 64 height 32
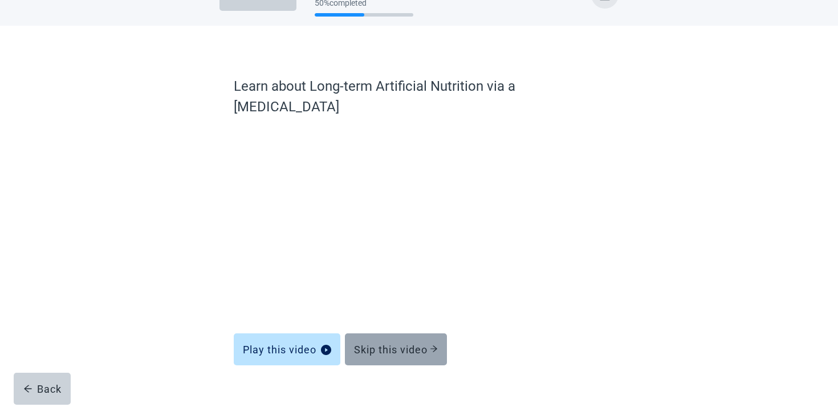
click at [382, 343] on div "Skip this video" at bounding box center [396, 348] width 84 height 11
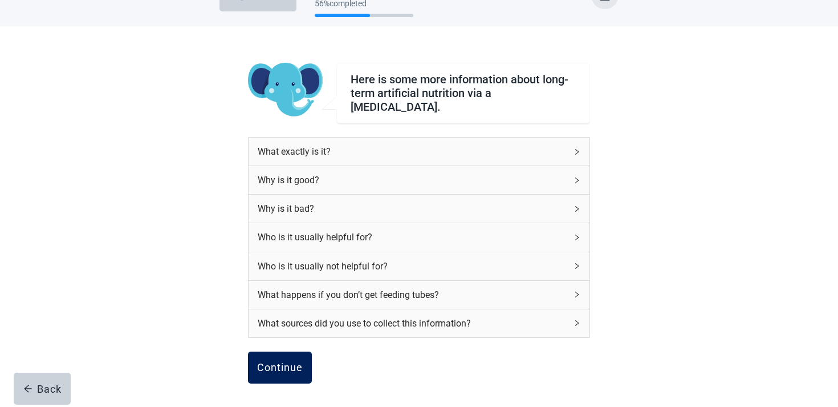
click at [274, 352] on button "Continue" at bounding box center [280, 367] width 64 height 32
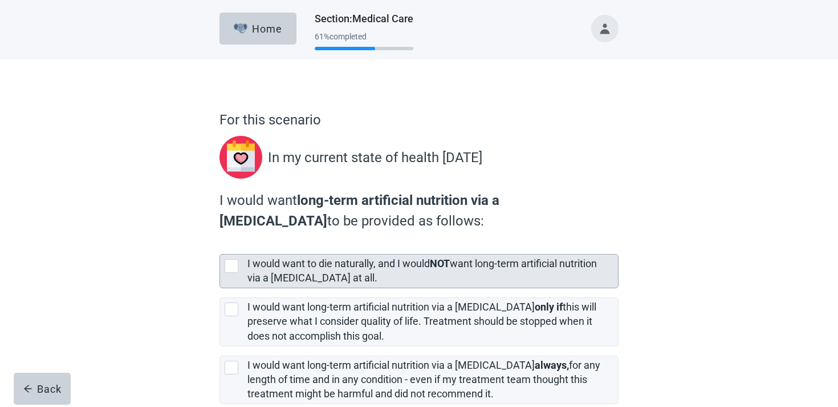
click at [305, 283] on label "I would want to die naturally, and I would NOT want long-term artificial nutrit…" at bounding box center [423, 270] width 350 height 26
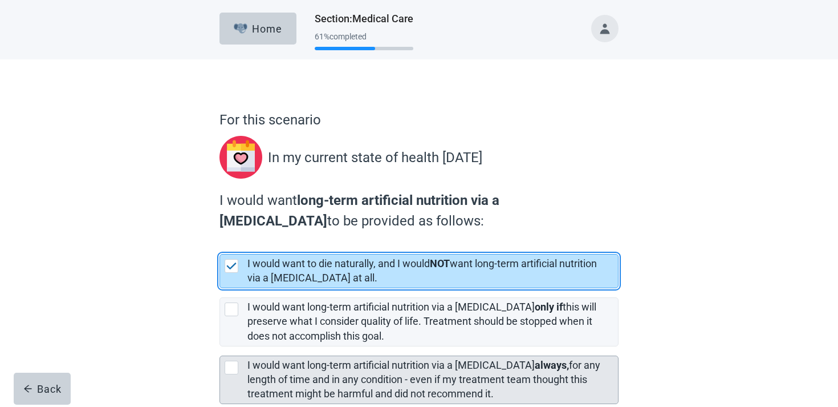
scroll to position [96, 0]
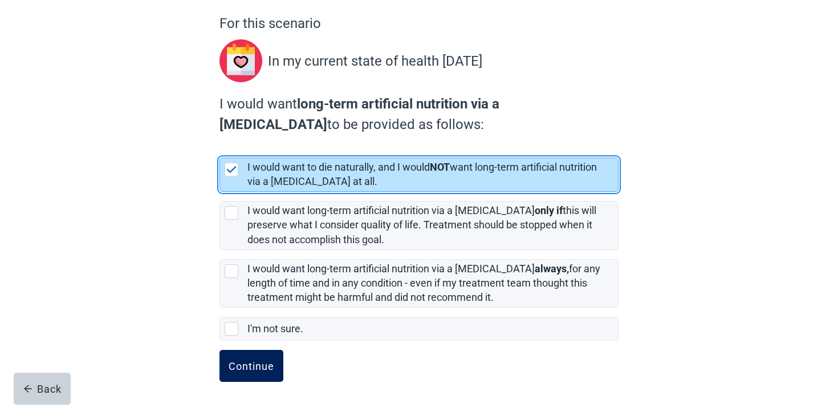
click at [226, 359] on button "Continue" at bounding box center [252, 366] width 64 height 32
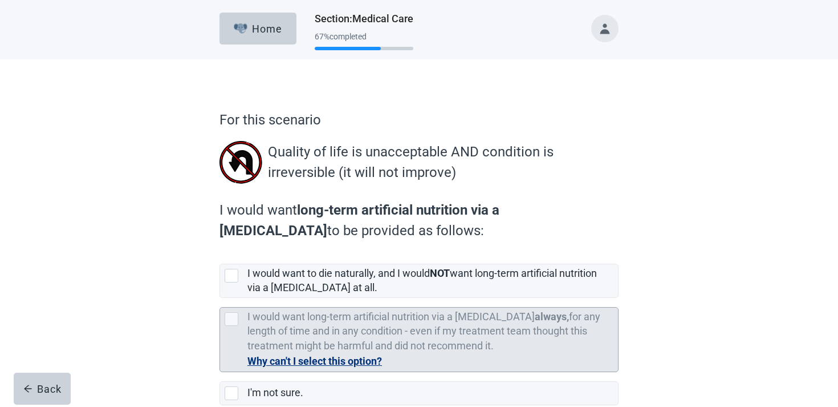
click at [321, 335] on label "I would want long-term artificial nutrition via a [MEDICAL_DATA] always, for an…" at bounding box center [424, 330] width 353 height 40
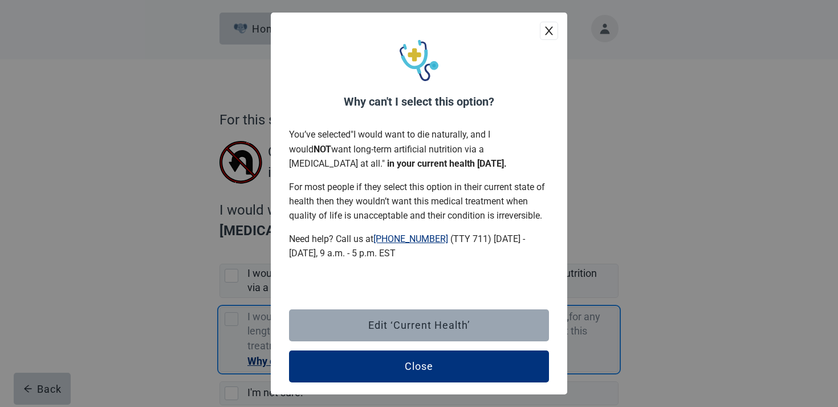
click at [368, 321] on div "Edit ‘Current Health’" at bounding box center [419, 324] width 102 height 11
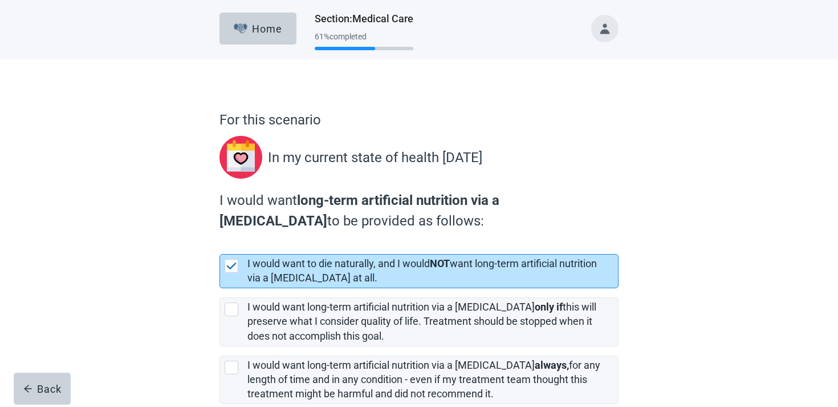
click at [351, 273] on label "I would want to die naturally, and I would NOT want long-term artificial nutrit…" at bounding box center [423, 270] width 350 height 26
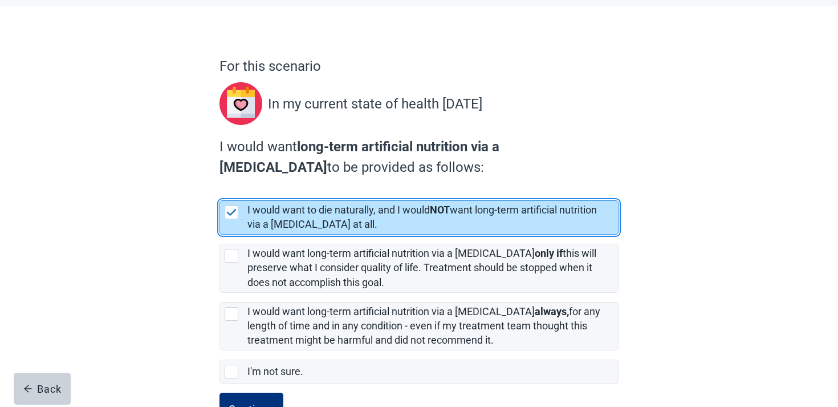
scroll to position [96, 0]
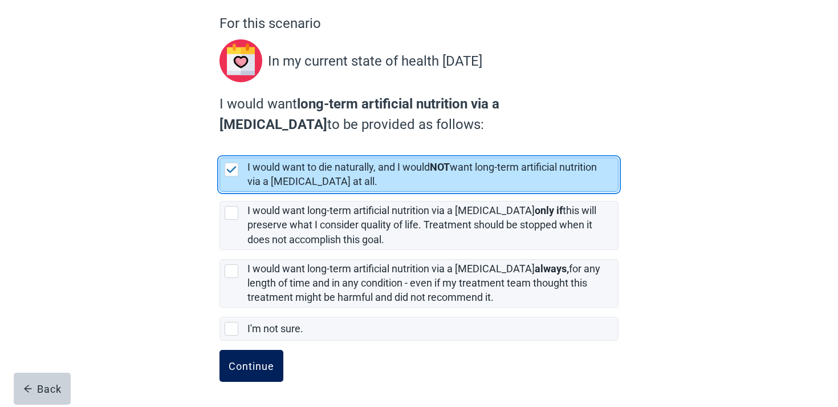
click at [249, 366] on div "Continue" at bounding box center [252, 365] width 46 height 11
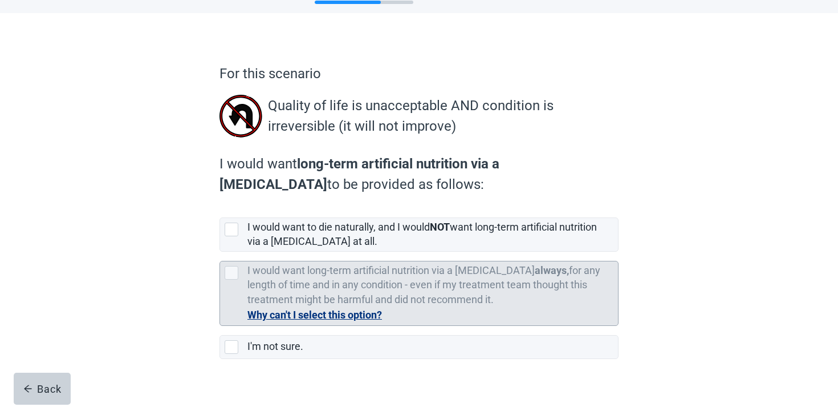
scroll to position [64, 0]
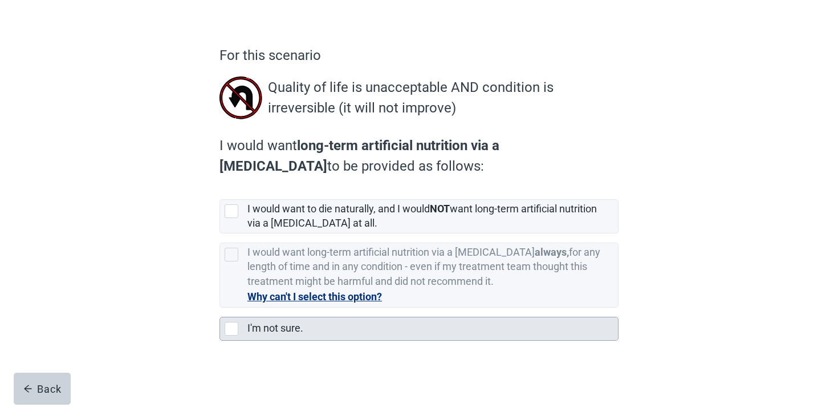
click at [267, 326] on label "I'm not sure." at bounding box center [276, 328] width 56 height 12
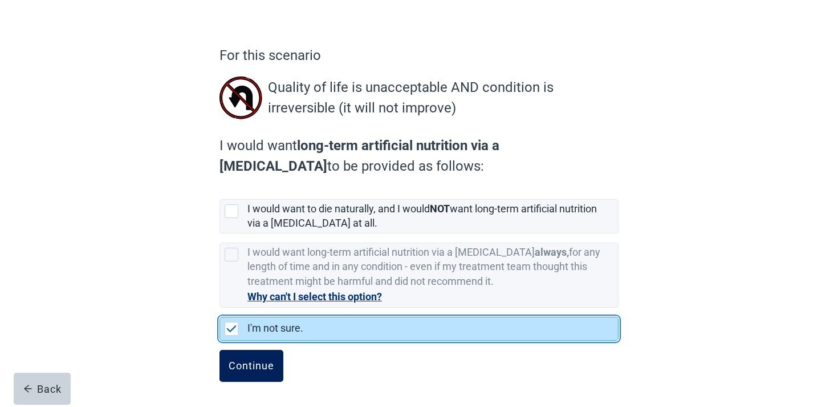
click at [248, 352] on button "Continue" at bounding box center [252, 366] width 64 height 32
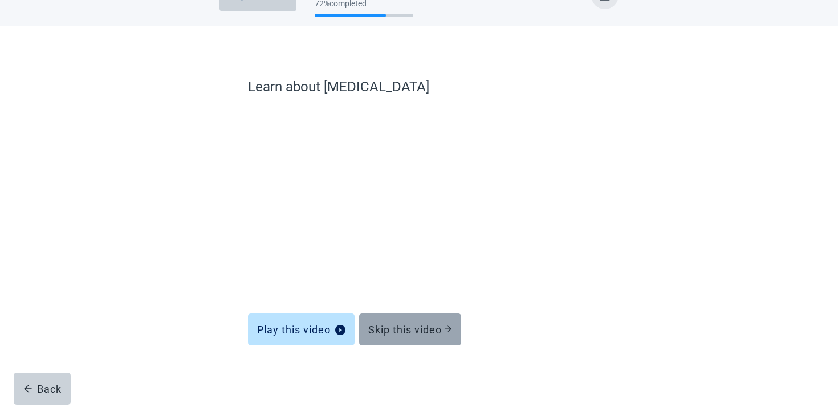
scroll to position [33, 0]
click at [437, 335] on button "Skip this video" at bounding box center [410, 329] width 102 height 32
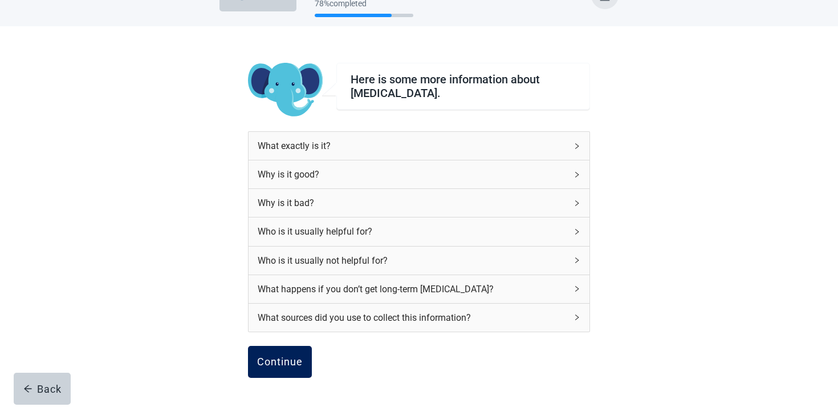
click at [298, 355] on button "Continue" at bounding box center [280, 362] width 64 height 32
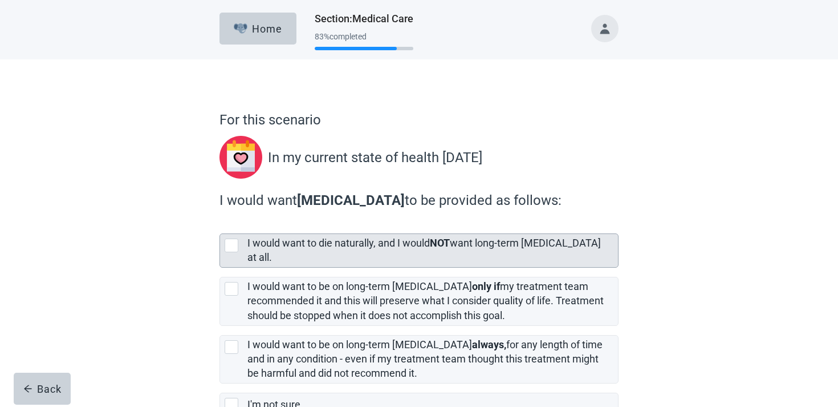
click at [342, 243] on label "I would want to die naturally, and I would NOT want long-term [MEDICAL_DATA] at…" at bounding box center [425, 250] width 354 height 26
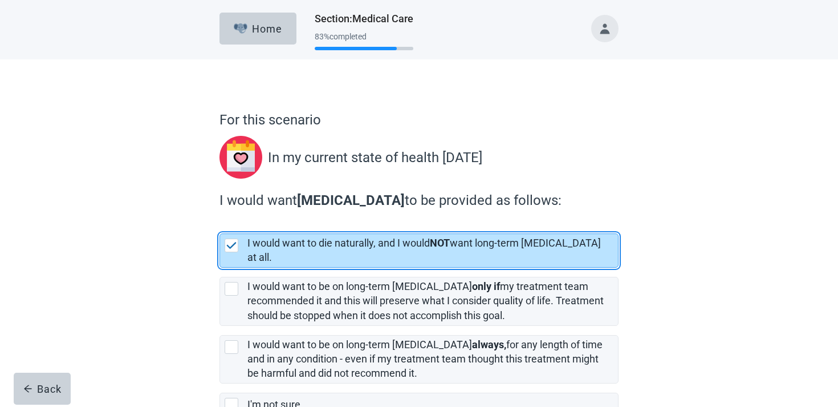
scroll to position [66, 0]
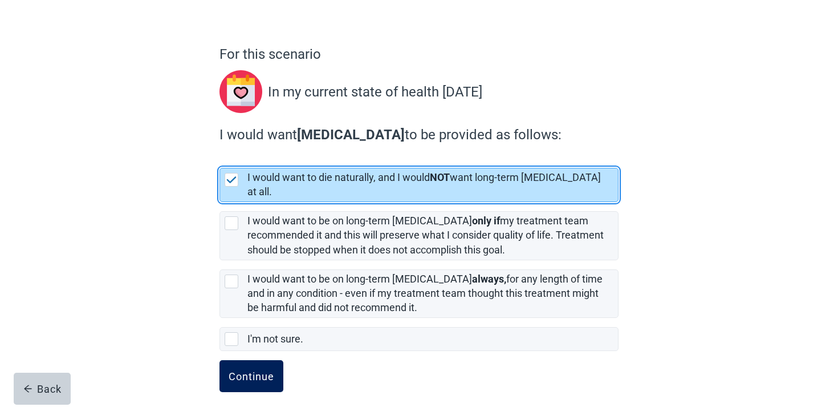
click at [270, 360] on button "Continue" at bounding box center [252, 376] width 64 height 32
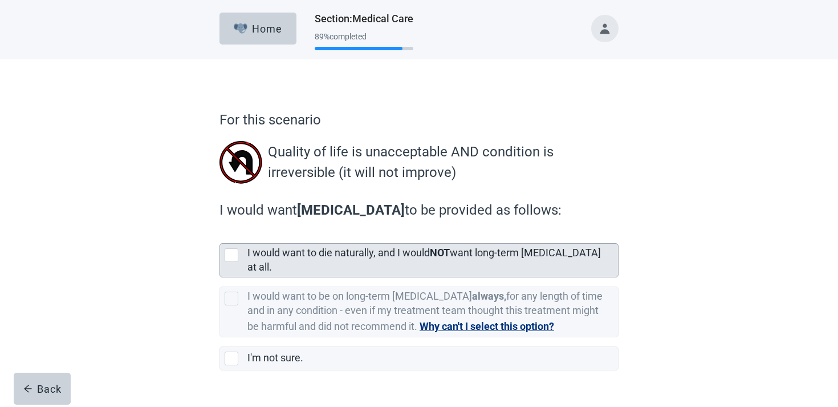
click at [369, 258] on label "I would want to die naturally, and I would NOT want long-term [MEDICAL_DATA] at…" at bounding box center [425, 259] width 354 height 26
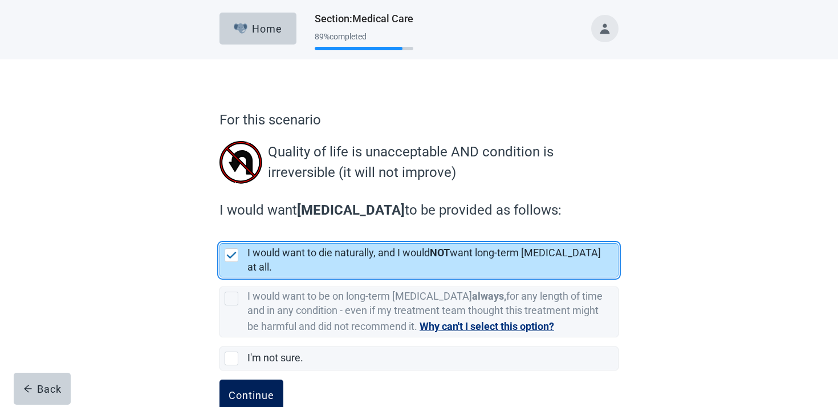
click at [272, 390] on div "Continue" at bounding box center [252, 395] width 46 height 11
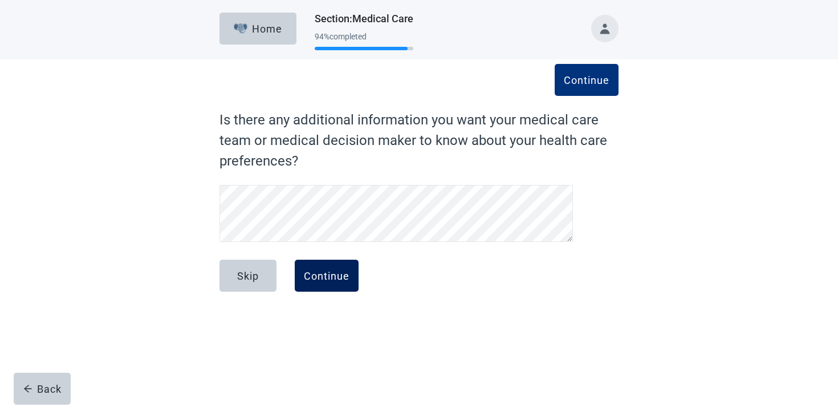
click at [334, 266] on button "Continue" at bounding box center [327, 275] width 64 height 32
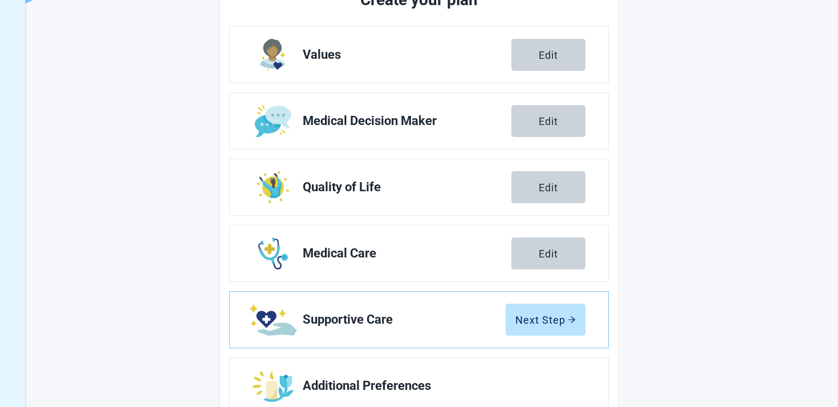
scroll to position [200, 0]
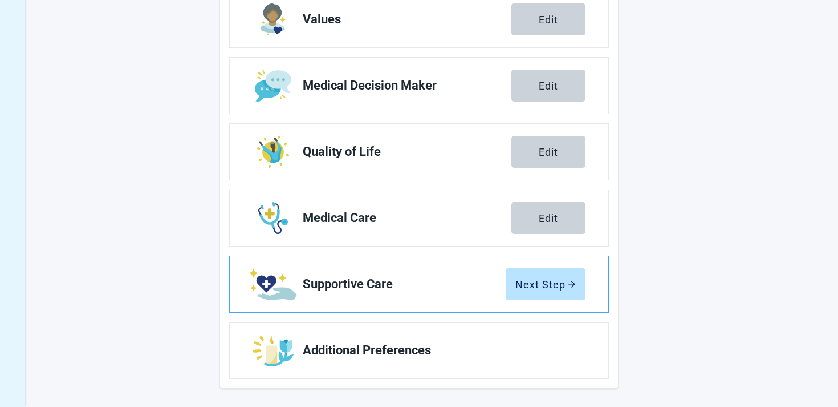
click at [531, 301] on link "[MEDICAL_DATA] Next Step" at bounding box center [419, 284] width 379 height 56
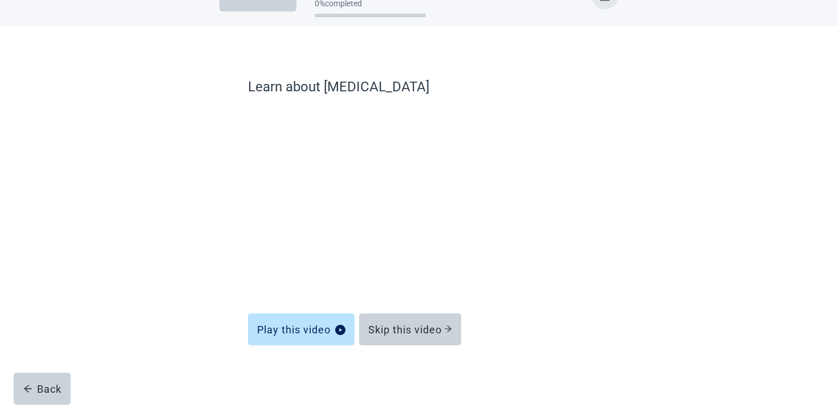
scroll to position [33, 0]
click at [393, 338] on button "Skip this video" at bounding box center [410, 329] width 102 height 32
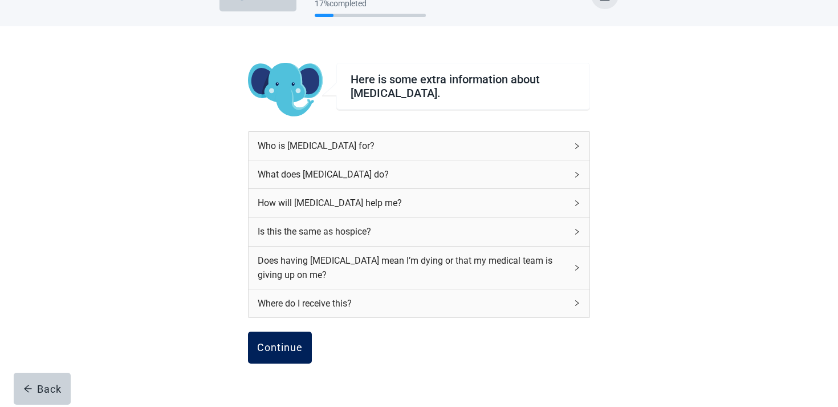
click at [278, 348] on div "Continue" at bounding box center [280, 347] width 46 height 11
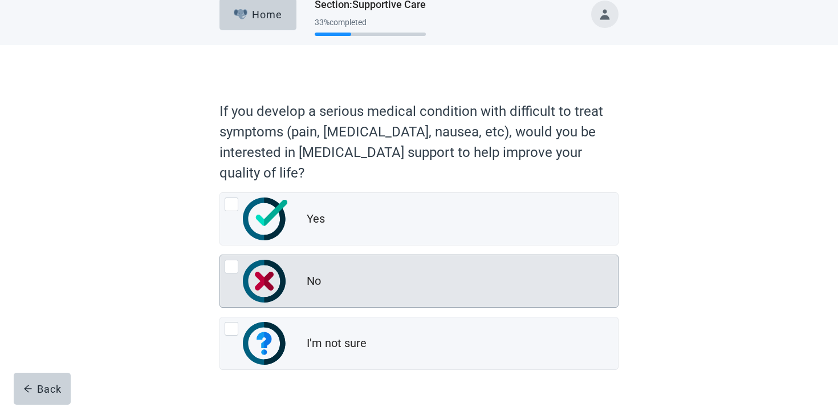
scroll to position [13, 0]
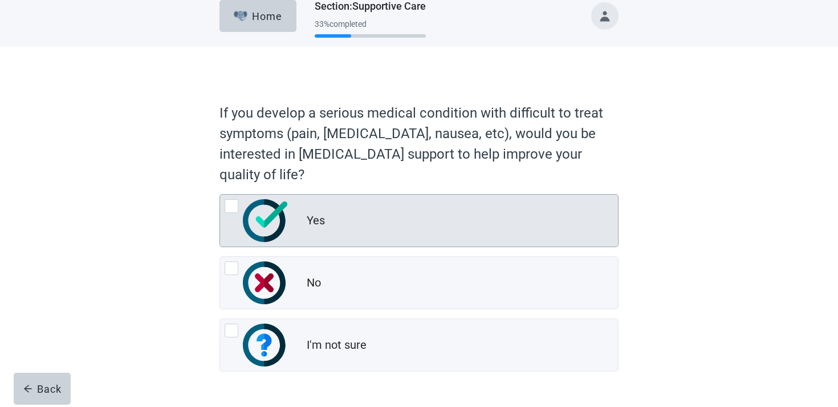
click at [355, 241] on div "Yes" at bounding box center [419, 220] width 398 height 52
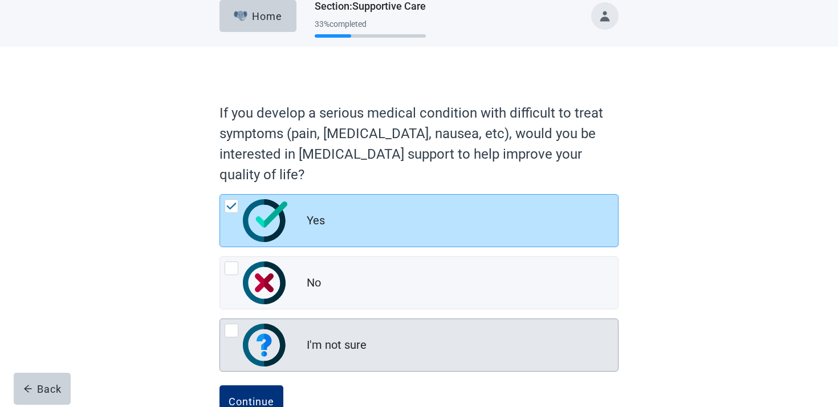
scroll to position [31, 0]
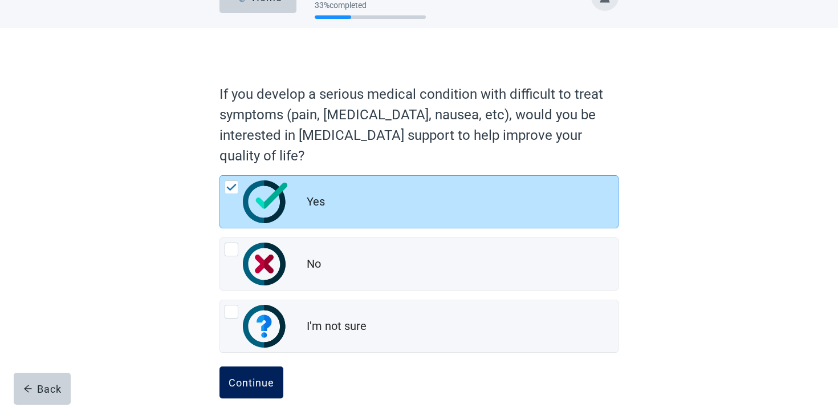
click at [253, 375] on button "Continue" at bounding box center [252, 382] width 64 height 32
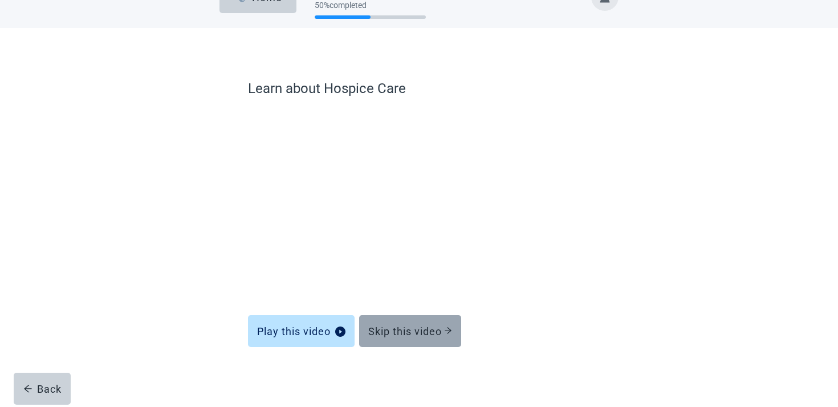
click at [380, 328] on div "Skip this video" at bounding box center [410, 330] width 84 height 11
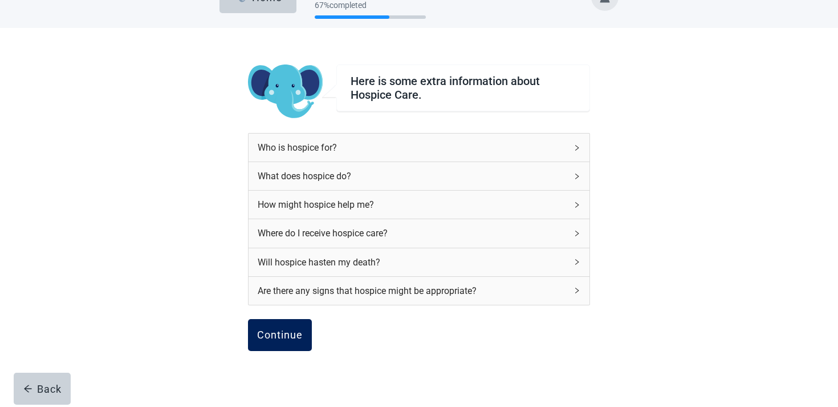
click at [279, 331] on div "Continue" at bounding box center [280, 334] width 46 height 11
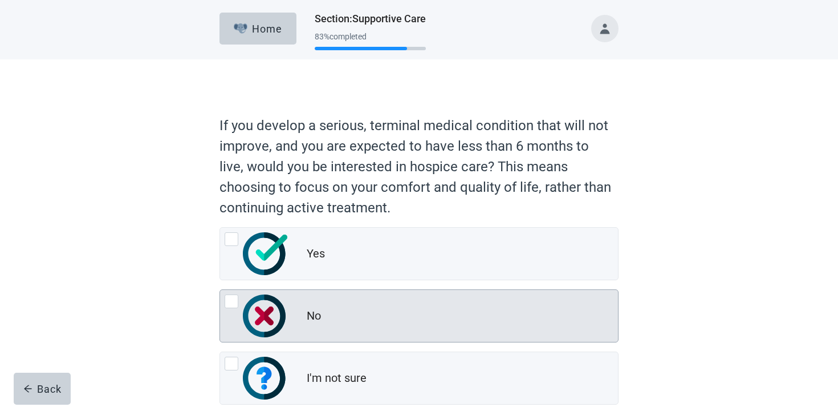
click at [307, 323] on div "No" at bounding box center [314, 315] width 14 height 17
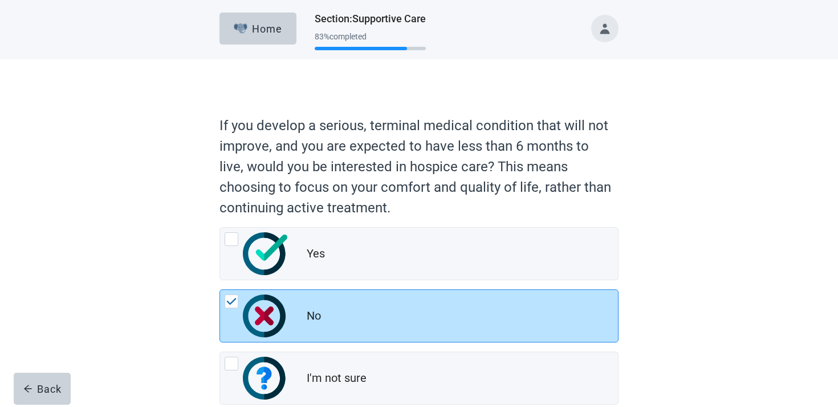
scroll to position [68, 0]
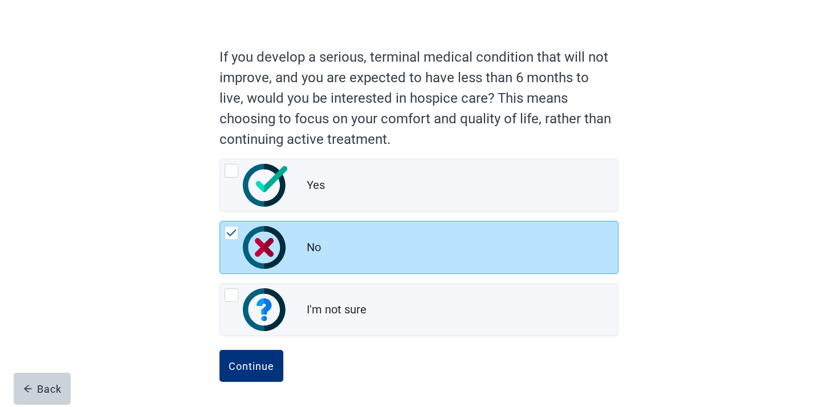
click at [246, 381] on button "Continue" at bounding box center [252, 366] width 64 height 32
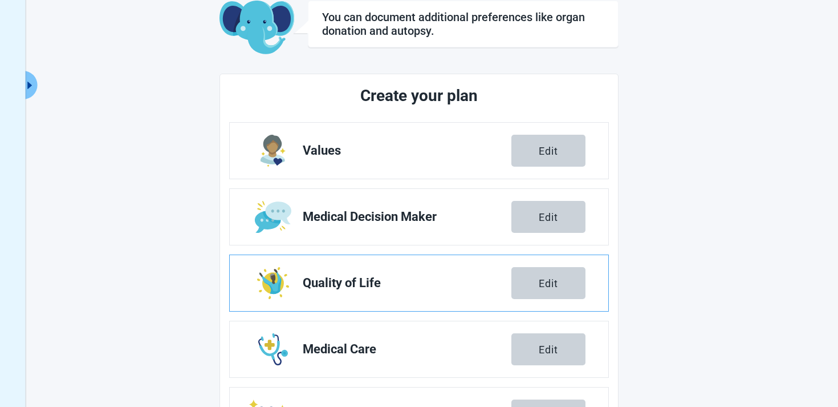
scroll to position [200, 0]
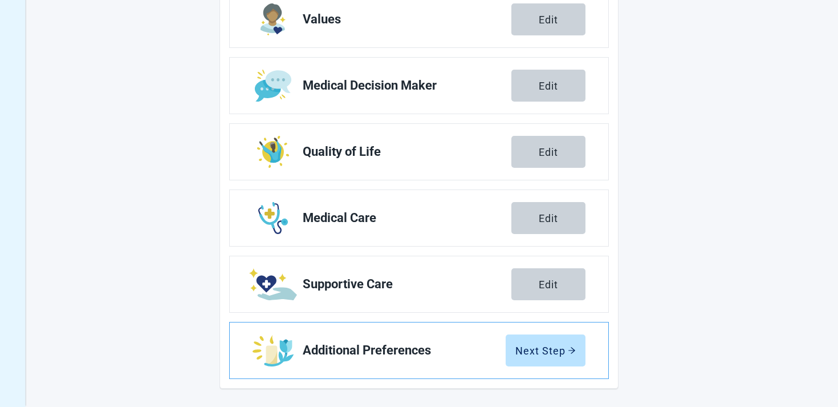
click at [595, 340] on link "Additional Preferences Next Step" at bounding box center [419, 350] width 379 height 56
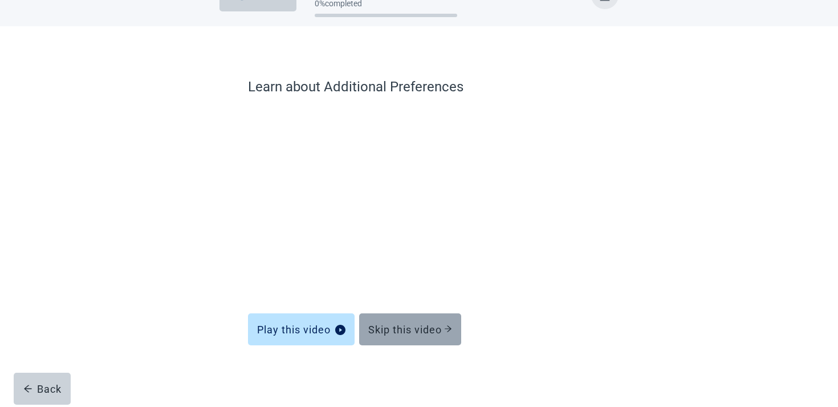
scroll to position [33, 0]
click at [453, 336] on button "Skip this video" at bounding box center [410, 329] width 102 height 32
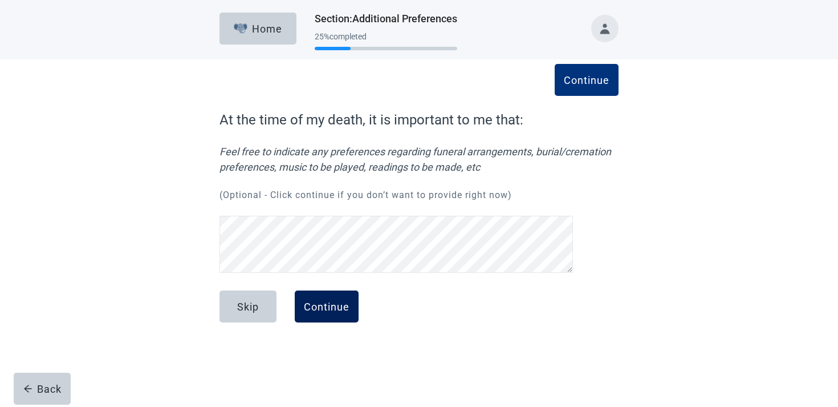
click at [328, 315] on button "Continue" at bounding box center [327, 306] width 64 height 32
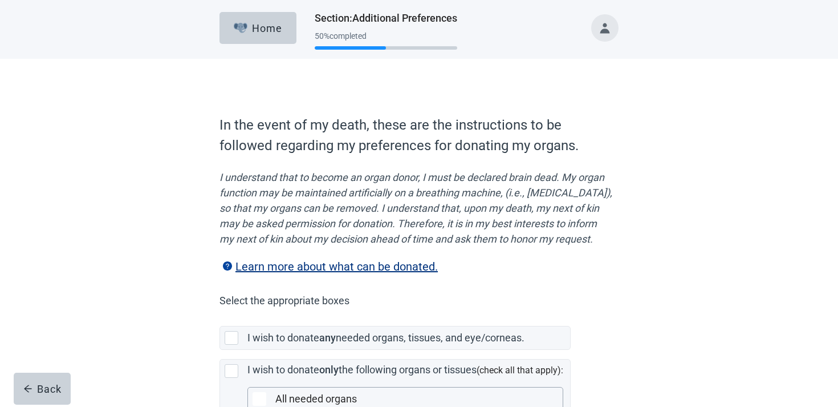
scroll to position [278, 0]
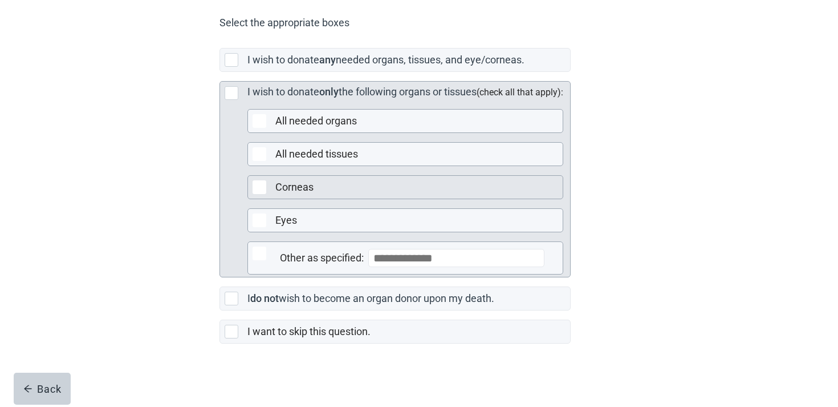
click at [316, 194] on div "Corneas" at bounding box center [415, 187] width 281 height 14
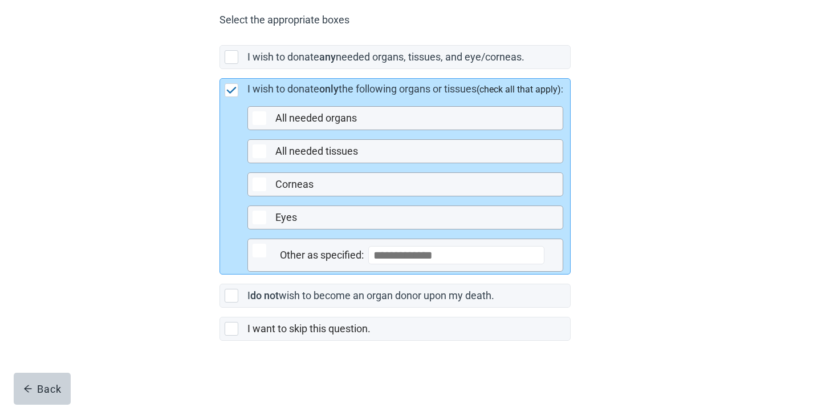
scroll to position [297, 0]
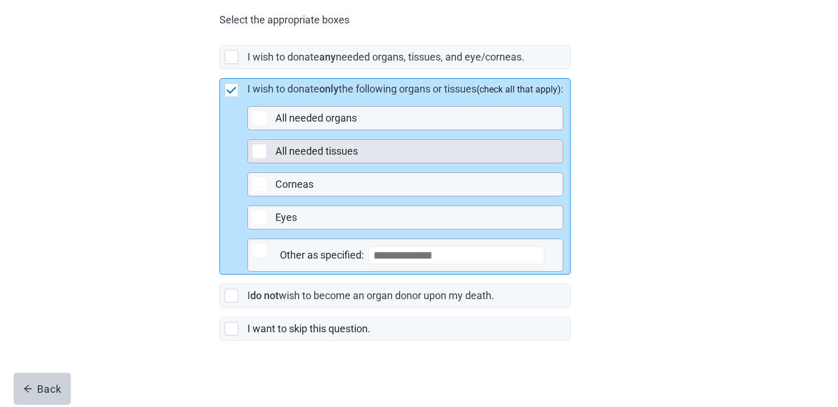
click at [256, 144] on div "Main content" at bounding box center [260, 151] width 14 height 14
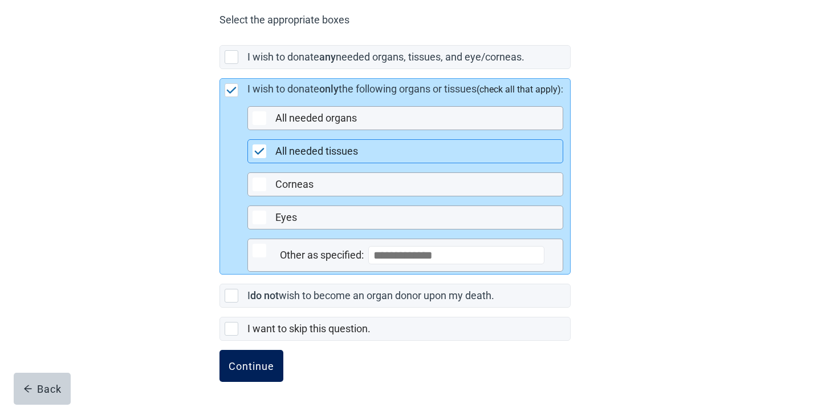
click at [259, 371] on div "Continue" at bounding box center [252, 365] width 46 height 11
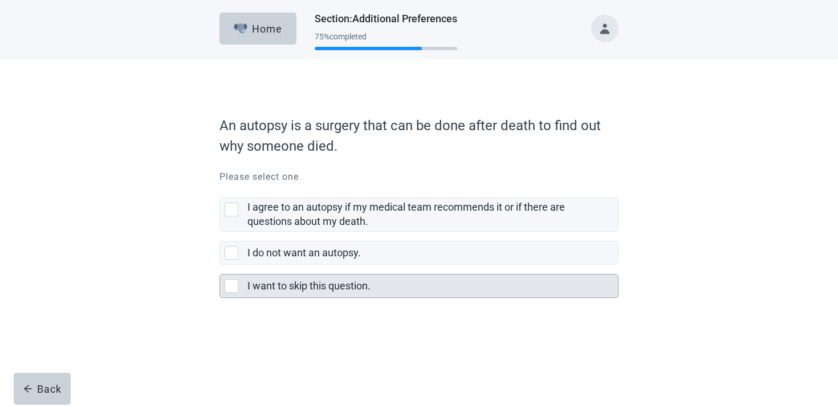
click at [306, 279] on label "I want to skip this question." at bounding box center [309, 285] width 123 height 12
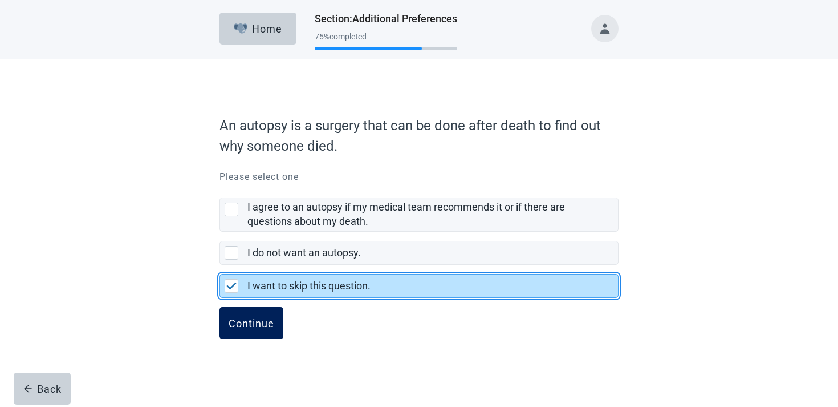
click at [260, 334] on button "Continue" at bounding box center [252, 323] width 64 height 32
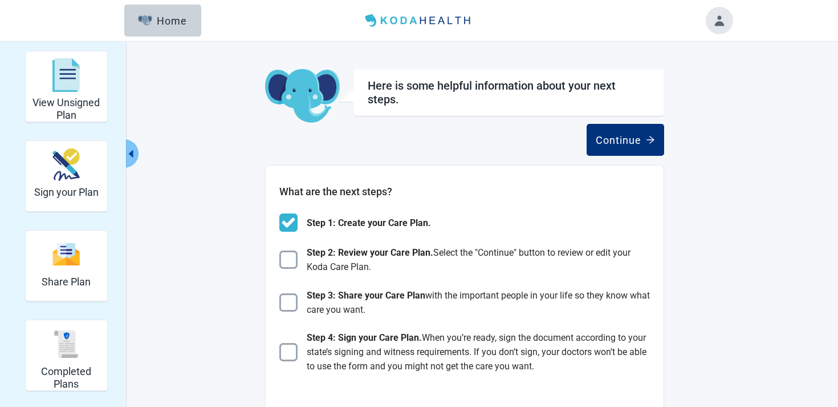
scroll to position [26, 0]
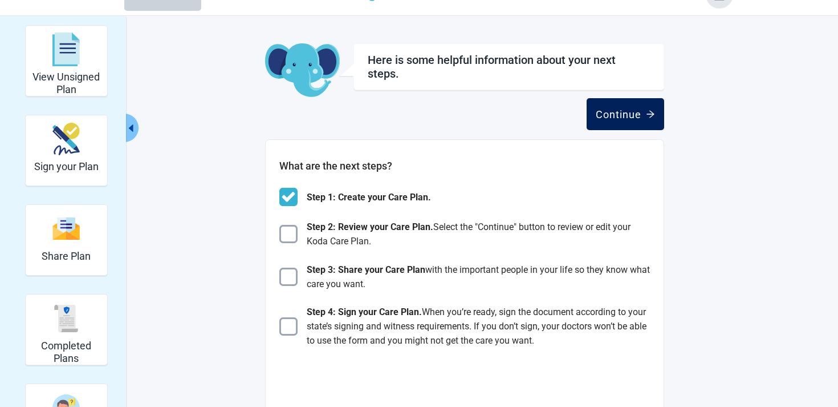
click at [638, 115] on div "Continue" at bounding box center [625, 113] width 59 height 11
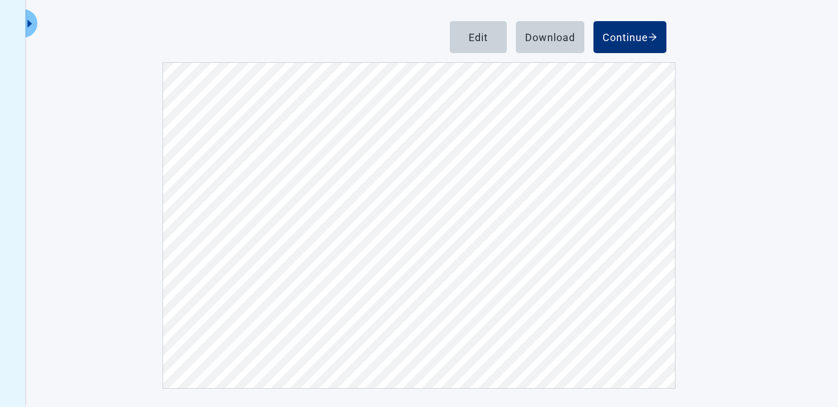
scroll to position [1341, 0]
click at [615, 34] on div "Continue" at bounding box center [630, 36] width 55 height 11
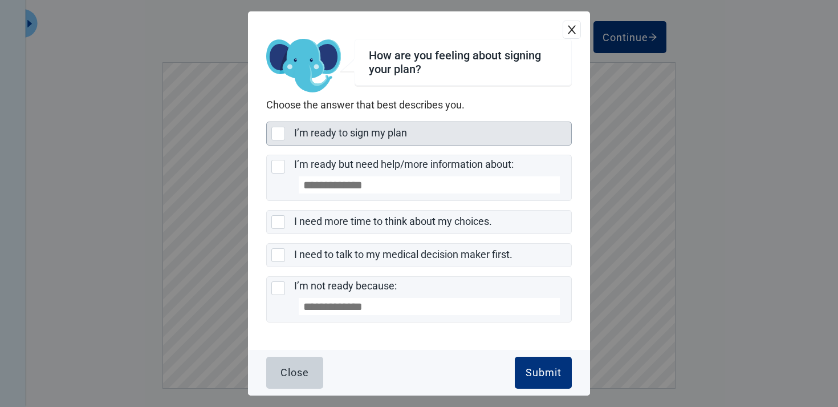
click at [455, 133] on div "I’m ready to sign my plan" at bounding box center [429, 133] width 270 height 14
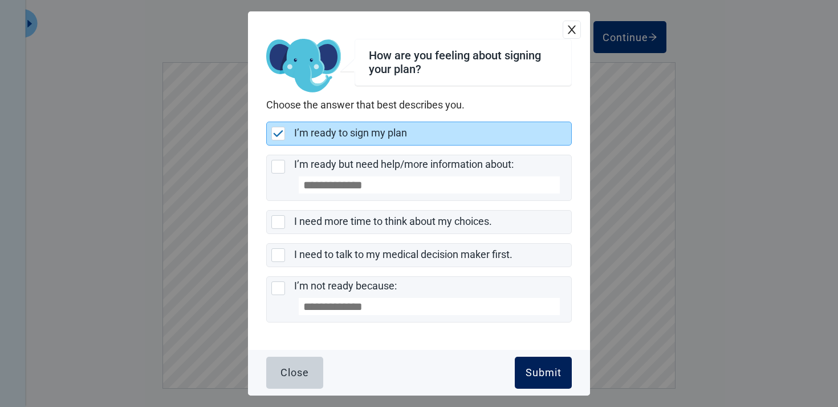
click at [517, 364] on button "Submit" at bounding box center [543, 372] width 57 height 32
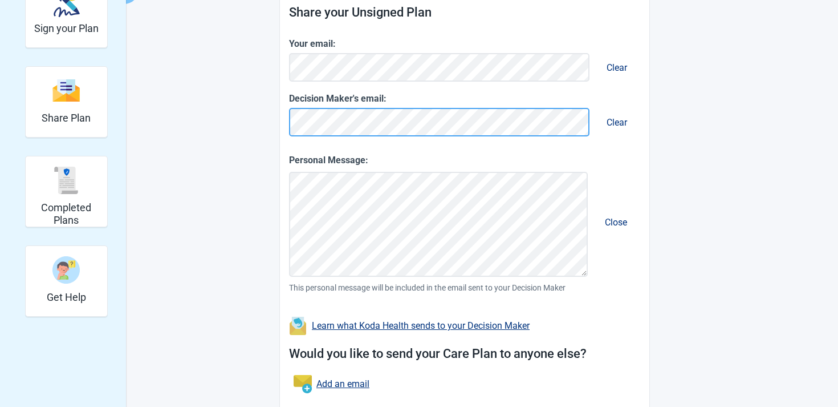
scroll to position [242, 0]
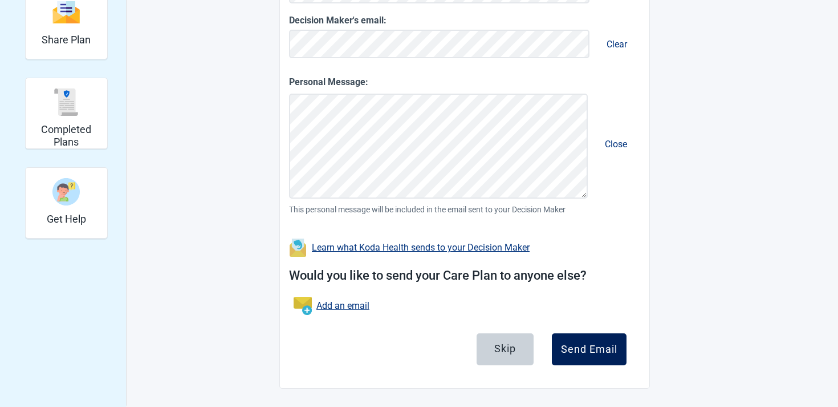
click at [571, 345] on div "Send Email" at bounding box center [589, 348] width 56 height 11
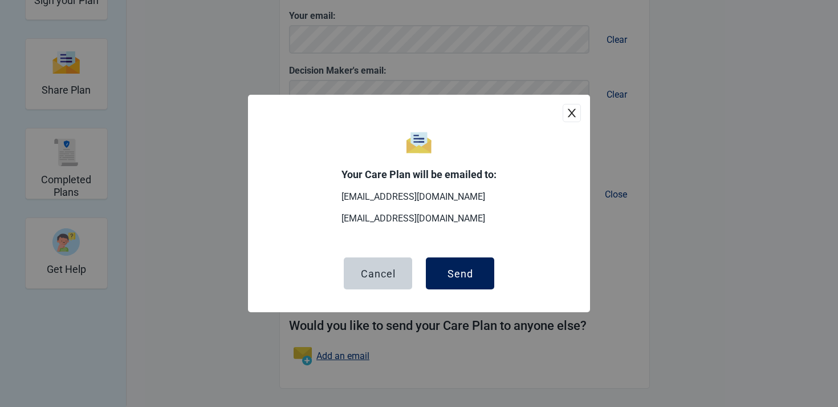
click at [482, 272] on button "Send" at bounding box center [460, 273] width 68 height 32
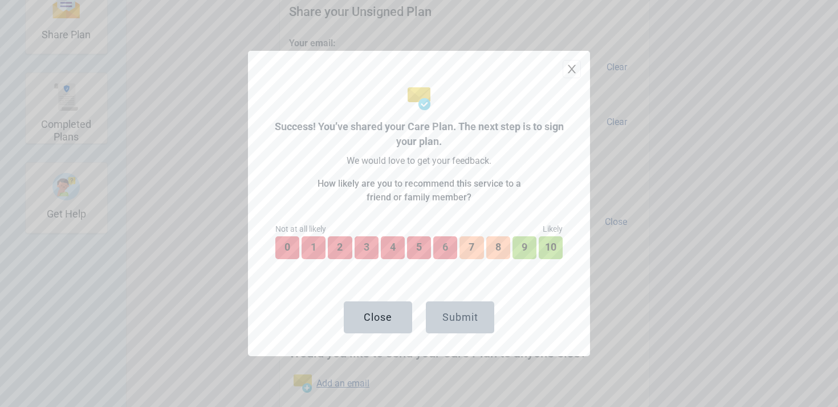
scroll to position [242, 0]
click at [523, 241] on button "9" at bounding box center [525, 247] width 26 height 25
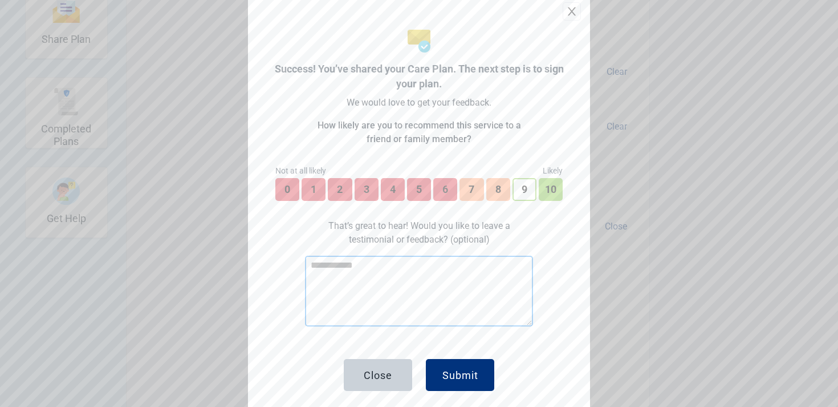
click at [461, 297] on textarea "Main content" at bounding box center [419, 290] width 228 height 71
click at [402, 295] on textarea "Main content" at bounding box center [419, 290] width 228 height 71
paste textarea "**********"
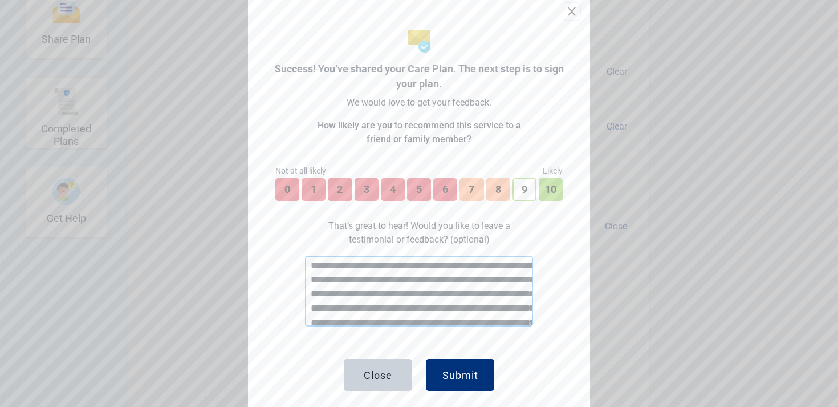
scroll to position [177, 0]
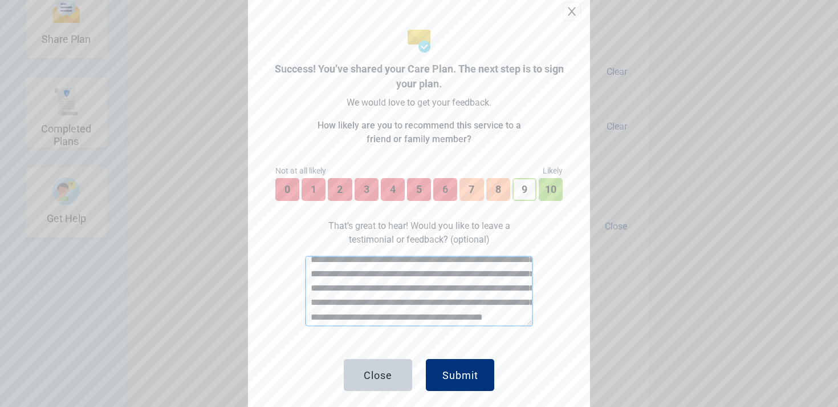
paste textarea "**********"
type textarea "**********"
click at [467, 362] on button "Submit" at bounding box center [460, 375] width 68 height 32
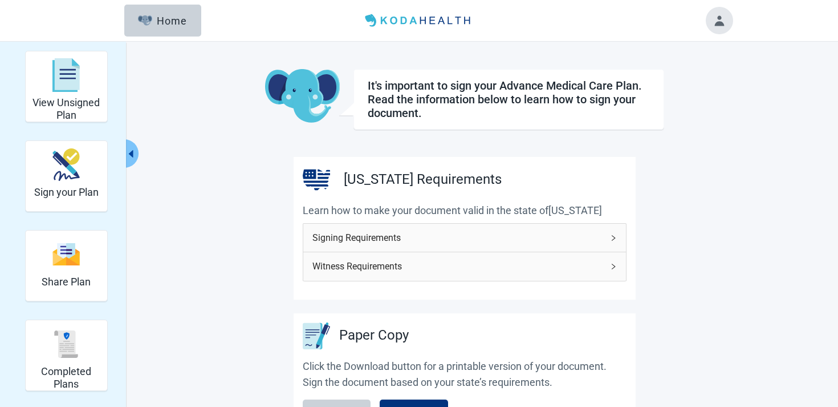
click at [447, 230] on div "Signing Requirements" at bounding box center [464, 238] width 323 height 28
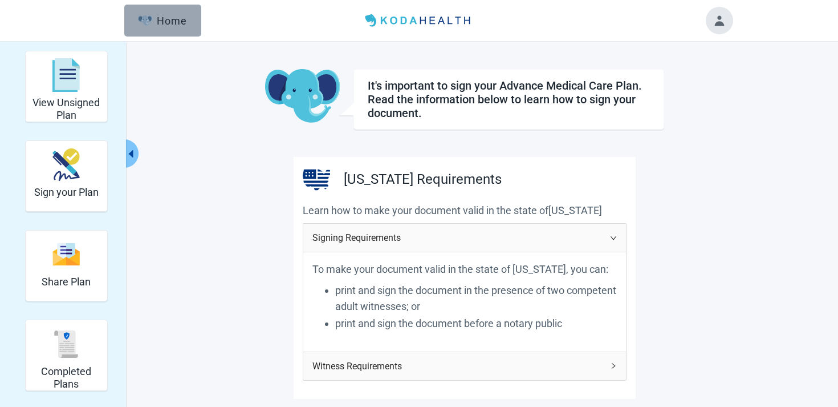
click at [191, 21] on button "Home" at bounding box center [162, 21] width 77 height 32
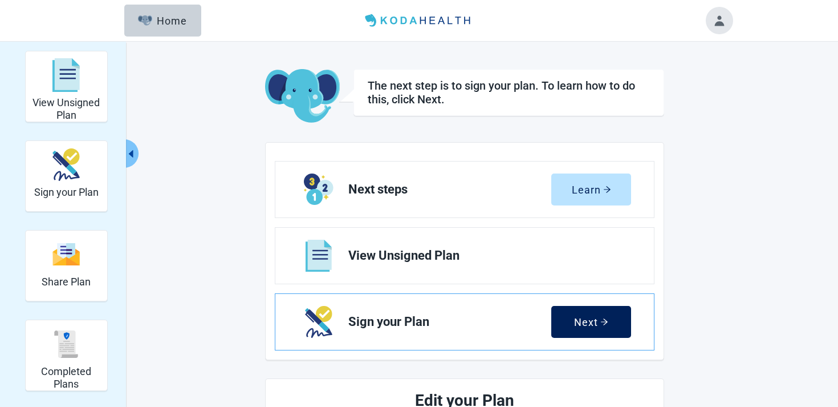
click at [571, 315] on button "Next" at bounding box center [591, 322] width 80 height 32
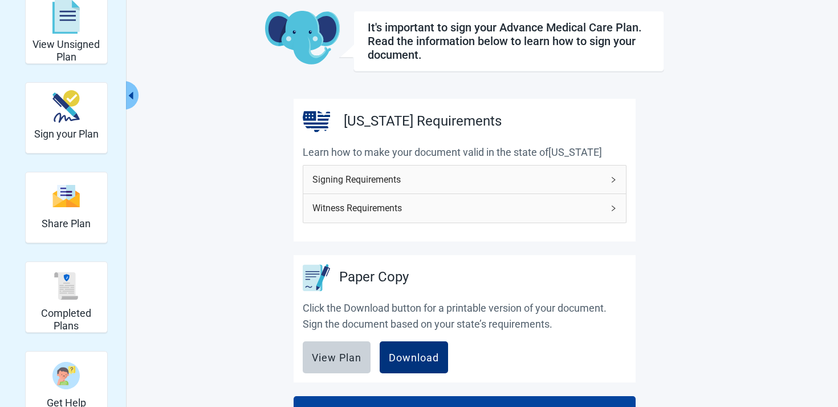
scroll to position [157, 0]
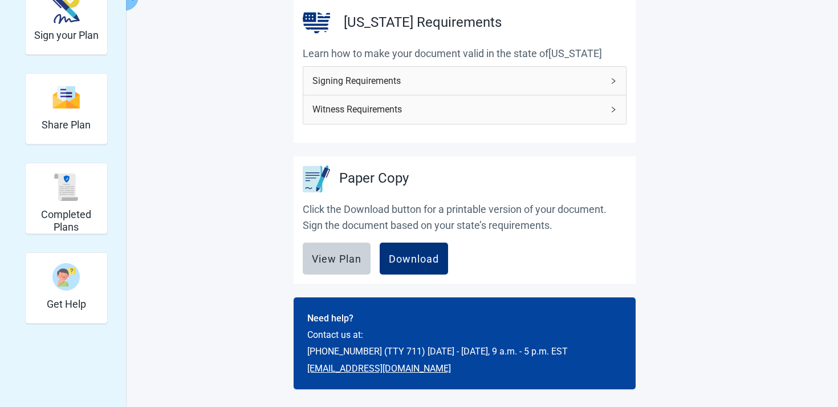
click at [569, 81] on span "Signing Requirements" at bounding box center [458, 81] width 291 height 14
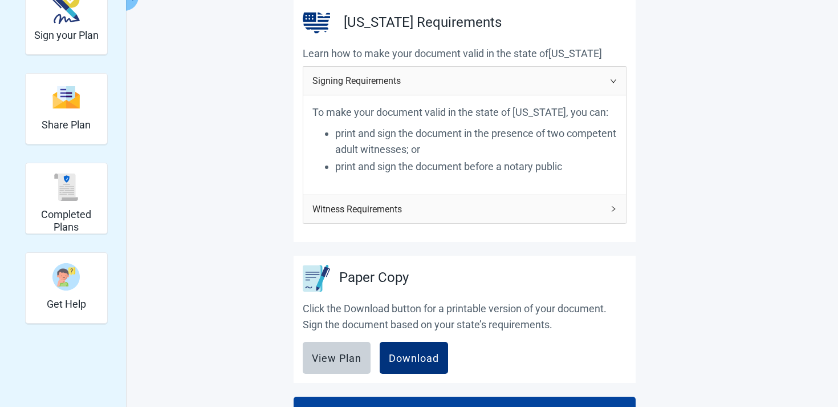
click at [504, 211] on span "Witness Requirements" at bounding box center [458, 209] width 291 height 14
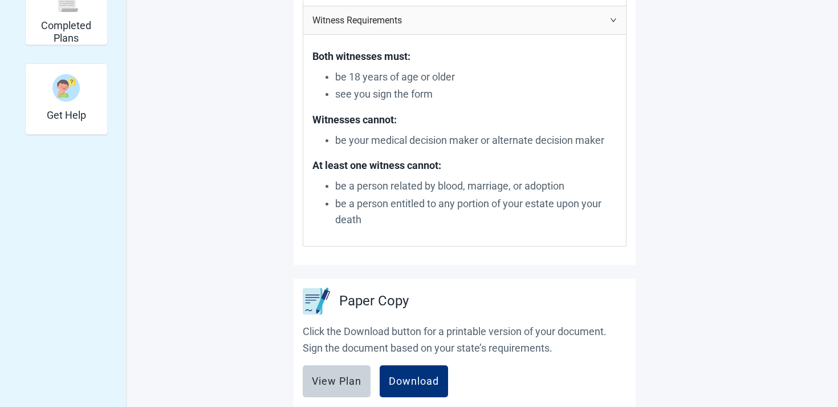
scroll to position [468, 0]
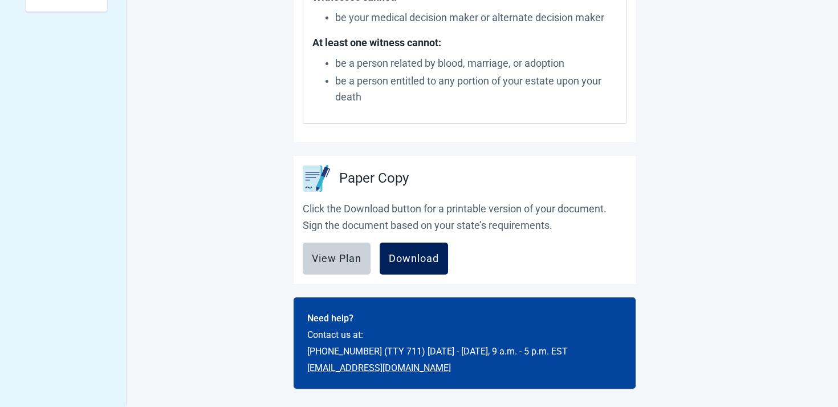
click at [388, 254] on button "Download" at bounding box center [414, 258] width 68 height 32
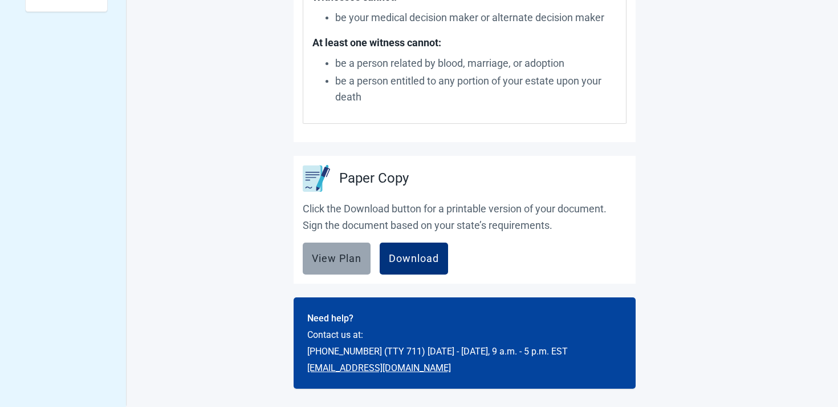
click at [336, 263] on div "View Plan" at bounding box center [337, 258] width 50 height 11
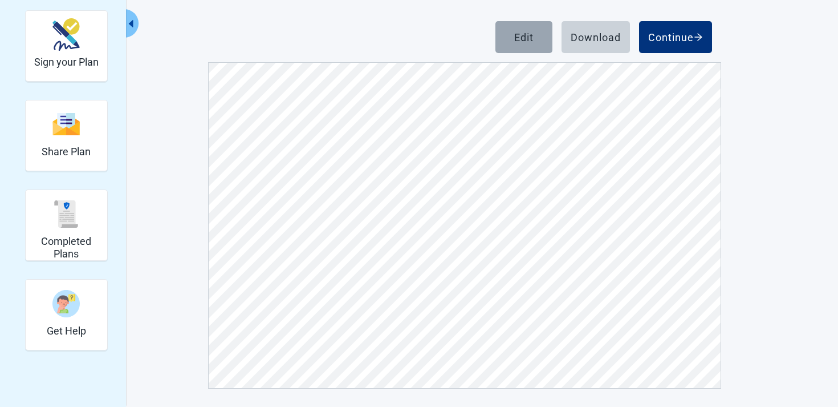
click at [525, 31] on div "Edit" at bounding box center [523, 36] width 19 height 11
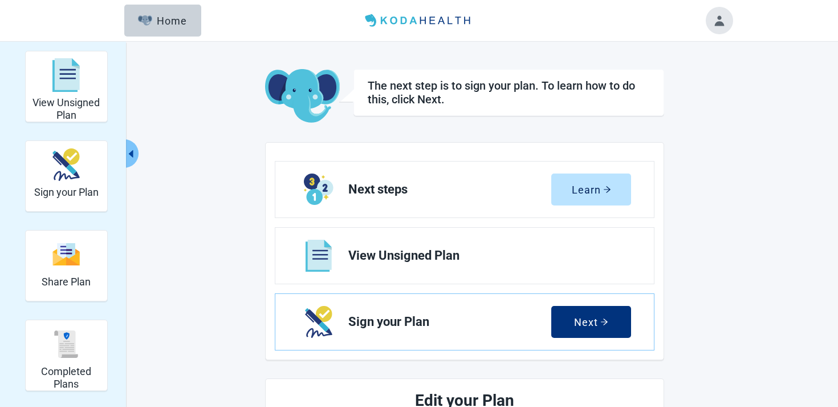
click at [720, 23] on button "Toggle account menu" at bounding box center [719, 20] width 27 height 27
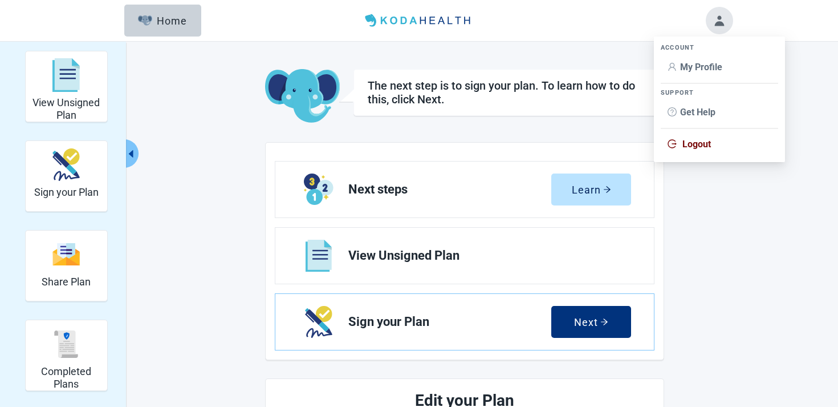
click at [713, 143] on span "Logout" at bounding box center [720, 144] width 104 height 13
